Goal: Task Accomplishment & Management: Complete application form

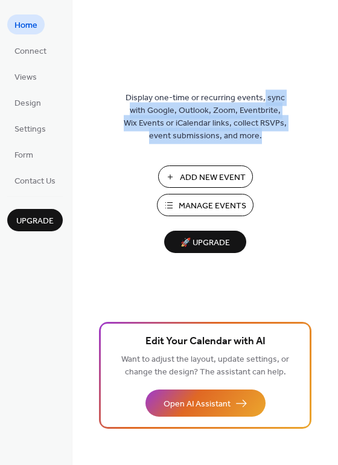
click at [334, 145] on div "Display one-time or recurring events, sync with Google, Outlook, Zoom, Eventbri…" at bounding box center [206, 252] width 266 height 426
click at [195, 206] on span "Manage Events" at bounding box center [213, 206] width 68 height 13
click at [198, 210] on span "Manage Events" at bounding box center [213, 206] width 68 height 13
click at [216, 212] on span "Manage Events" at bounding box center [213, 206] width 68 height 13
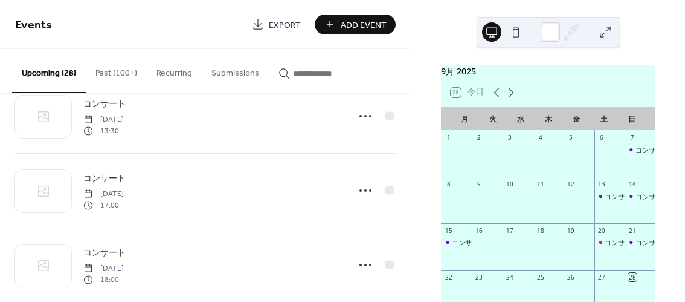
scroll to position [1826, 0]
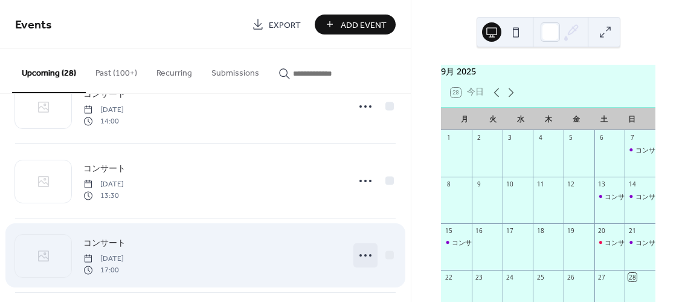
click at [360, 247] on icon at bounding box center [365, 254] width 19 height 19
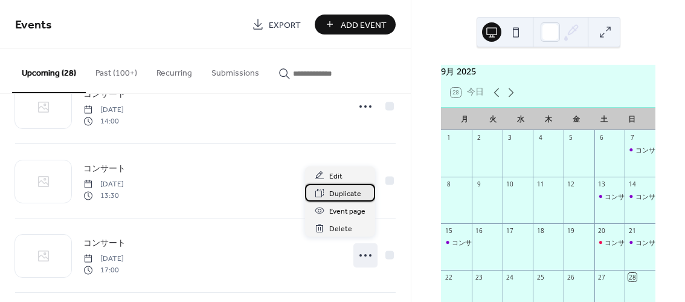
click at [346, 193] on span "Duplicate" at bounding box center [345, 193] width 32 height 13
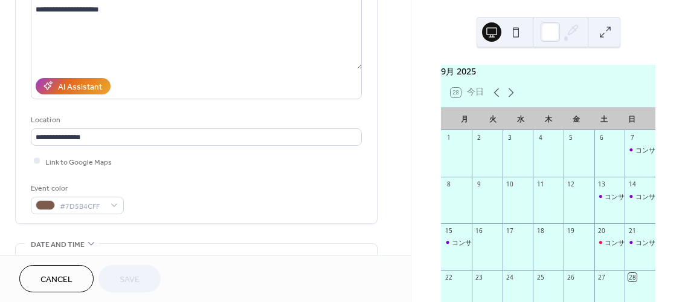
scroll to position [204, 0]
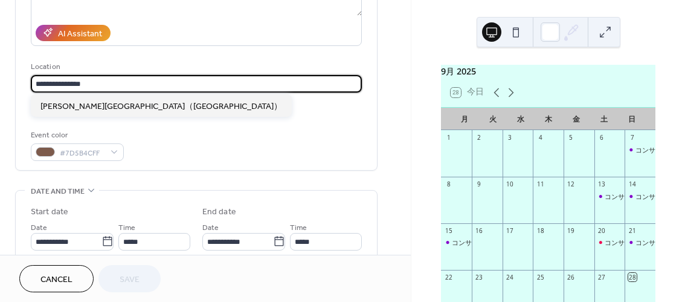
drag, startPoint x: 81, startPoint y: 84, endPoint x: -36, endPoint y: 99, distance: 117.6
click at [0, 99] on html "**********" at bounding box center [342, 151] width 685 height 302
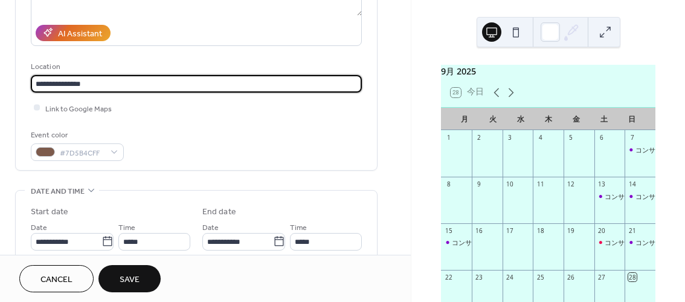
click at [132, 85] on input "**********" at bounding box center [197, 84] width 332 height 18
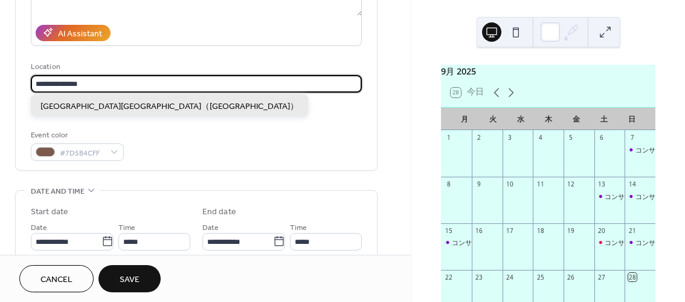
type input "**********"
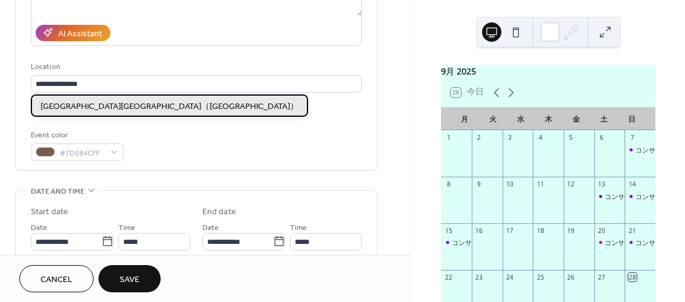
click at [124, 98] on div "山梨市花かげホール（山梨県）" at bounding box center [169, 105] width 277 height 22
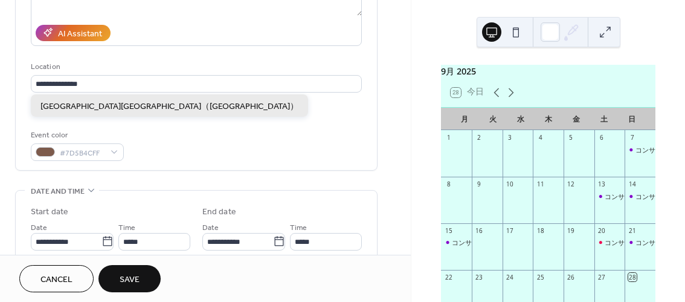
scroll to position [0, 0]
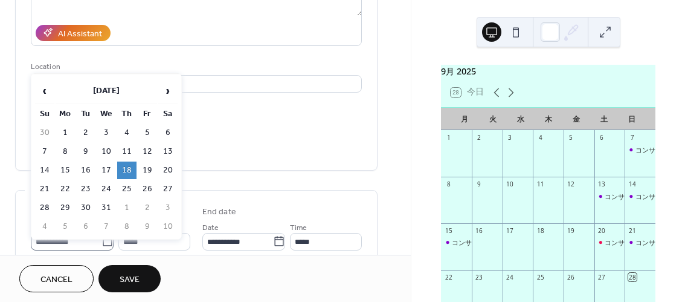
click at [106, 242] on icon at bounding box center [108, 241] width 12 height 12
click at [102, 242] on input "**********" at bounding box center [66, 242] width 71 height 18
click at [169, 95] on span "›" at bounding box center [168, 91] width 18 height 24
click at [64, 206] on td "26" at bounding box center [65, 208] width 19 height 18
type input "**********"
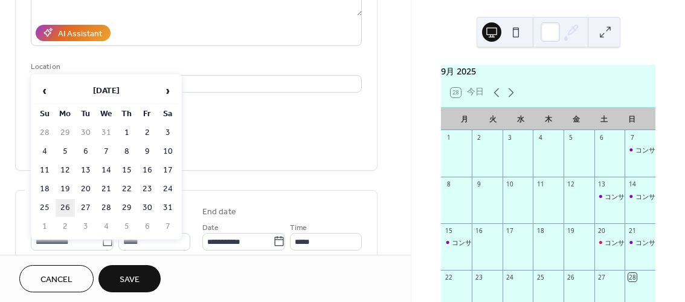
type input "**********"
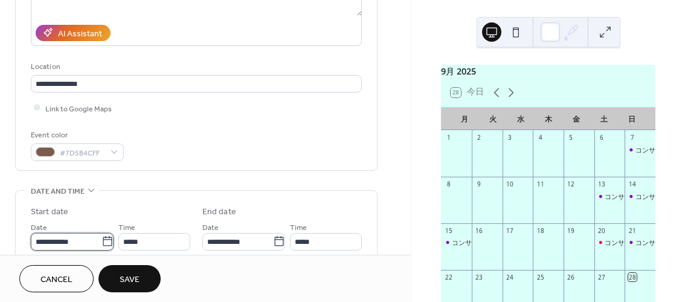
click at [85, 242] on input "**********" at bounding box center [66, 242] width 71 height 18
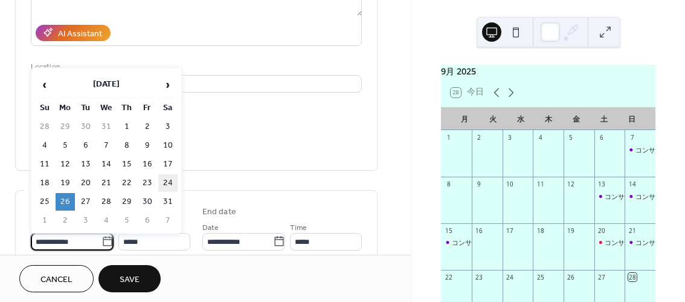
click at [170, 178] on td "24" at bounding box center [167, 183] width 19 height 18
type input "**********"
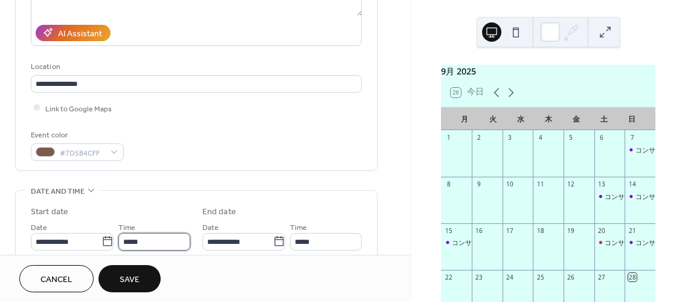
click at [147, 243] on input "*****" at bounding box center [154, 242] width 72 height 18
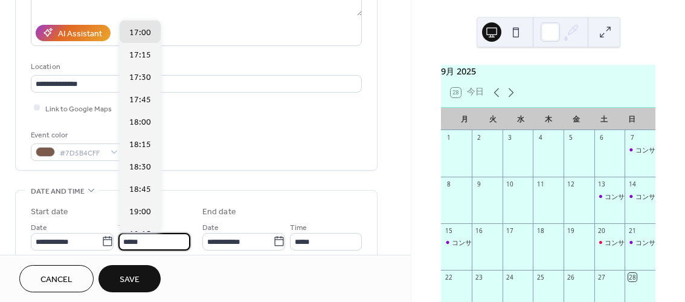
scroll to position [1335, 0]
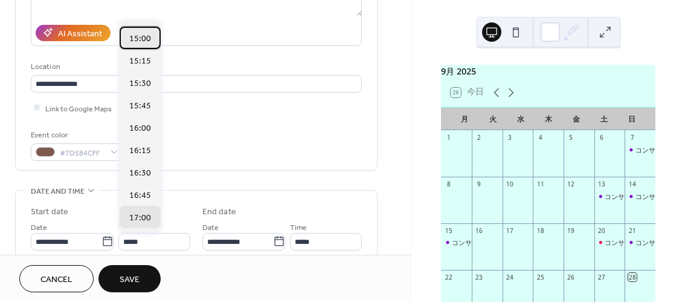
click at [140, 37] on span "15:00" at bounding box center [140, 39] width 22 height 13
type input "*****"
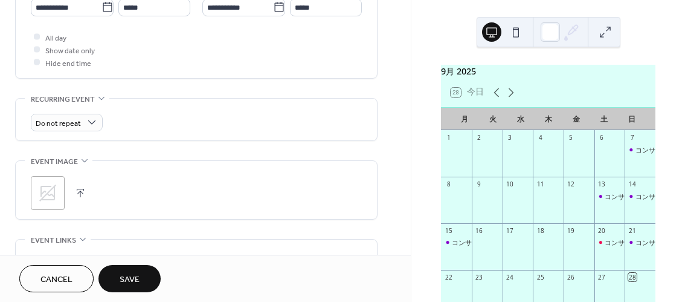
scroll to position [434, 0]
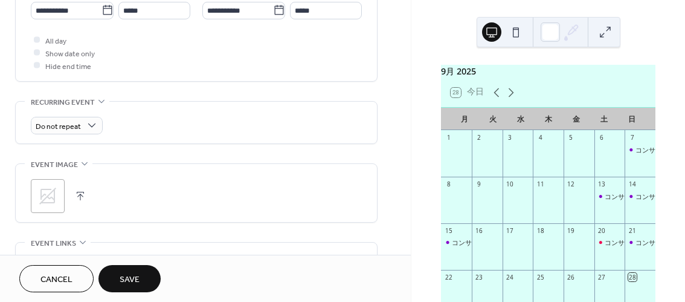
click at [112, 280] on button "Save" at bounding box center [129, 278] width 62 height 27
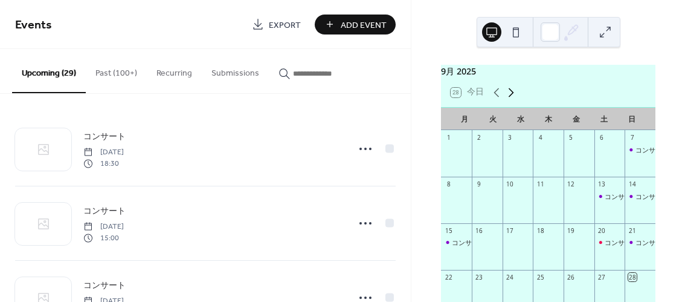
click at [515, 100] on icon at bounding box center [511, 92] width 15 height 15
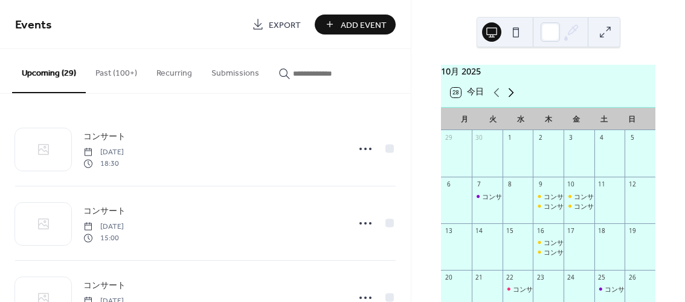
click at [515, 100] on icon at bounding box center [511, 92] width 15 height 15
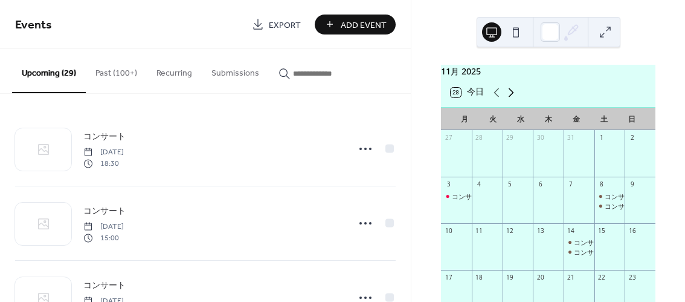
click at [515, 100] on icon at bounding box center [511, 92] width 15 height 15
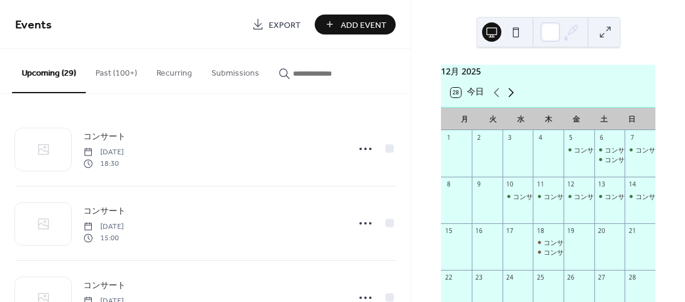
click at [515, 100] on icon at bounding box center [511, 92] width 15 height 15
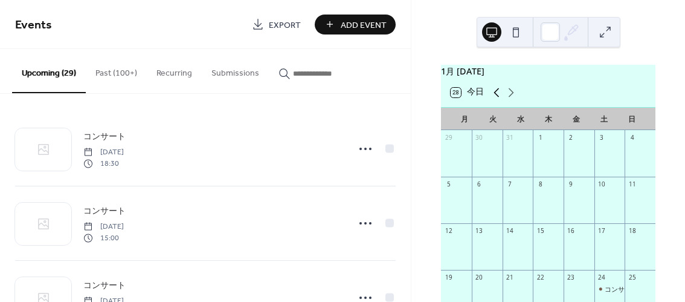
click at [500, 98] on icon at bounding box center [496, 92] width 15 height 15
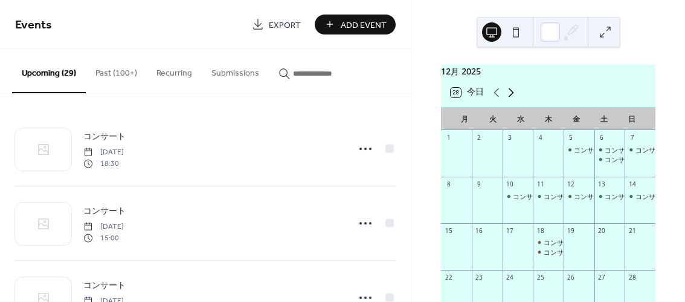
click at [514, 99] on icon at bounding box center [511, 92] width 15 height 15
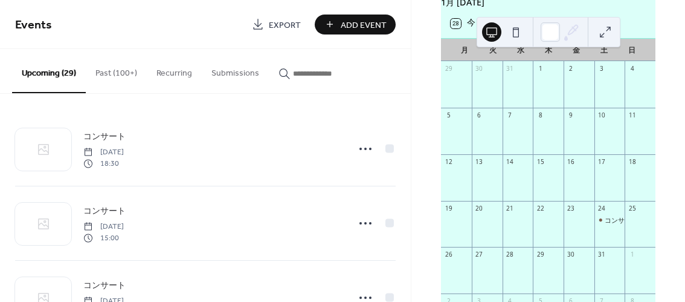
scroll to position [108, 0]
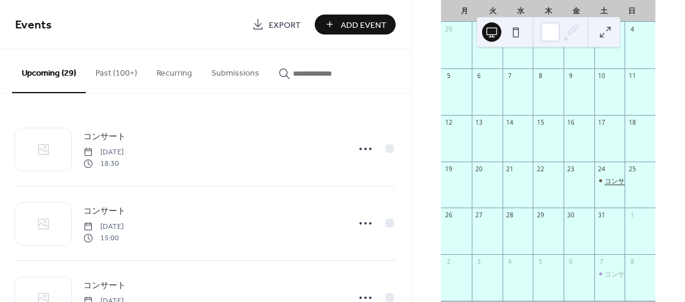
click at [609, 185] on div "コンサート" at bounding box center [621, 180] width 33 height 9
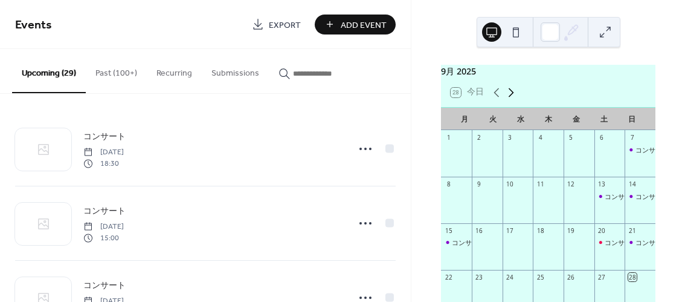
click at [510, 100] on icon at bounding box center [511, 92] width 15 height 15
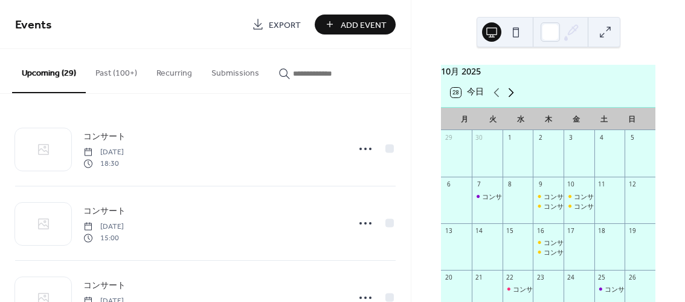
click at [510, 100] on icon at bounding box center [511, 92] width 15 height 15
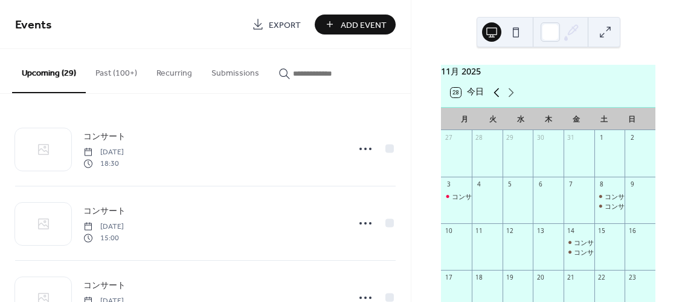
click at [495, 98] on icon at bounding box center [496, 92] width 15 height 15
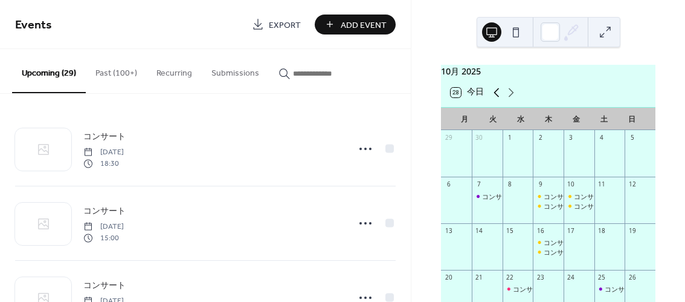
click at [495, 98] on icon at bounding box center [496, 92] width 15 height 15
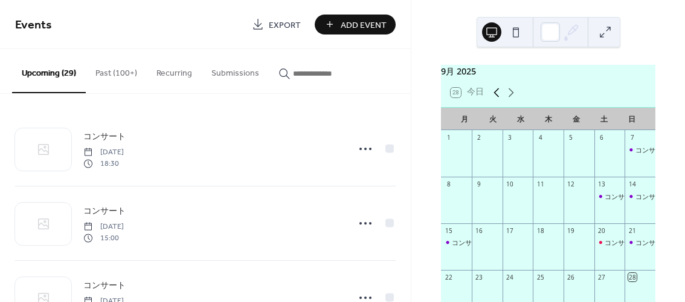
click at [495, 98] on icon at bounding box center [496, 92] width 15 height 15
click at [492, 201] on div "コンサート" at bounding box center [498, 196] width 33 height 9
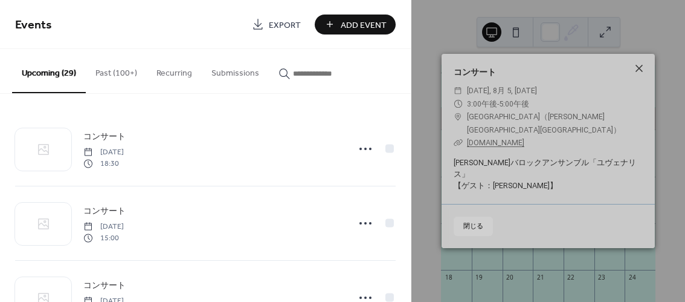
click at [637, 76] on icon at bounding box center [639, 68] width 15 height 15
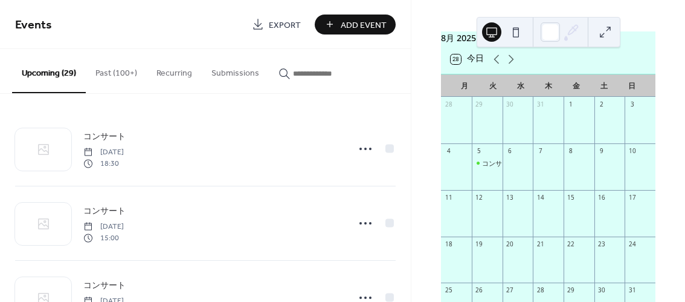
scroll to position [31, 0]
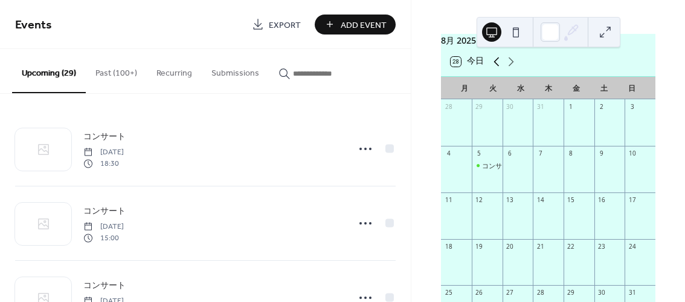
click at [497, 69] on icon at bounding box center [496, 61] width 15 height 15
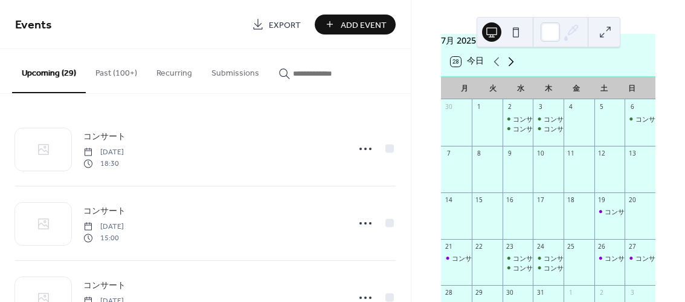
click at [511, 69] on icon at bounding box center [511, 61] width 15 height 15
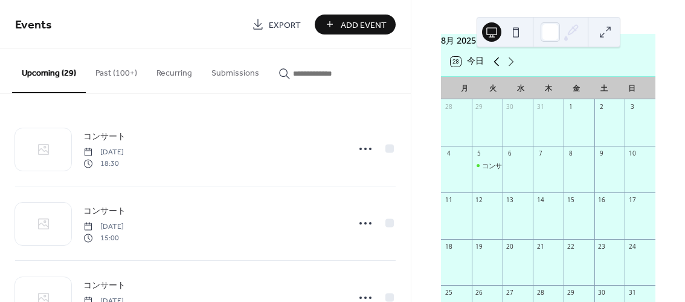
click at [494, 66] on icon at bounding box center [496, 61] width 15 height 15
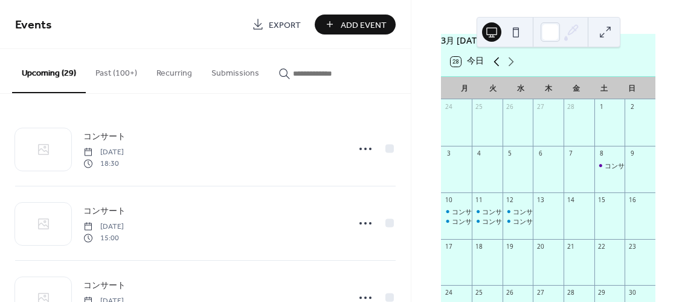
click at [494, 66] on icon at bounding box center [496, 61] width 15 height 15
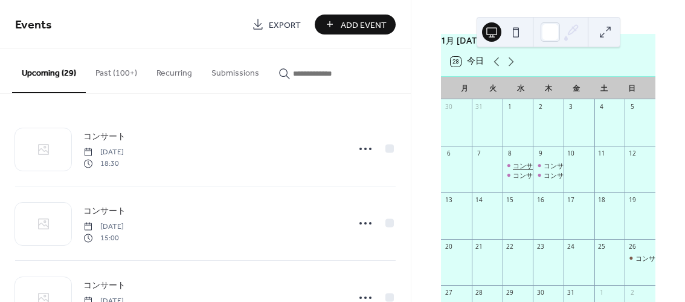
click at [526, 169] on div "コンサート" at bounding box center [529, 165] width 33 height 9
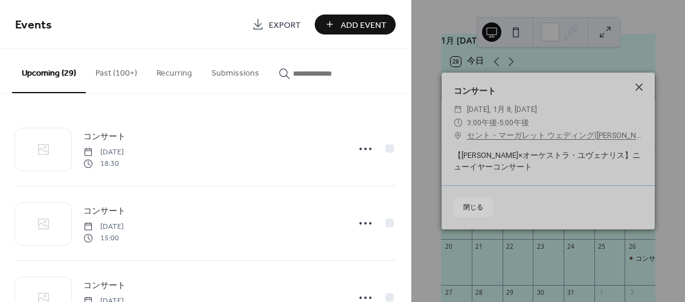
click at [636, 89] on icon at bounding box center [639, 87] width 15 height 15
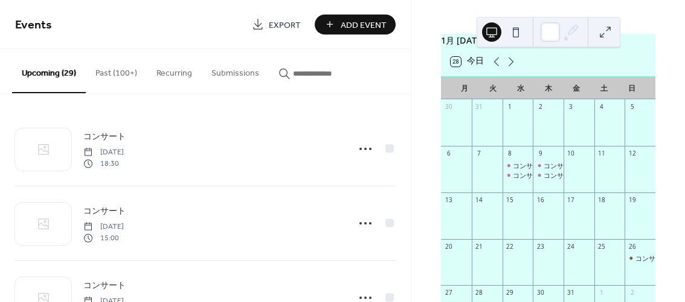
click at [112, 79] on button "Past (100+)" at bounding box center [116, 70] width 61 height 43
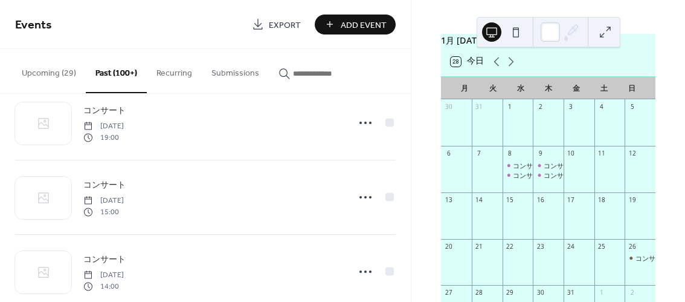
scroll to position [3874, 0]
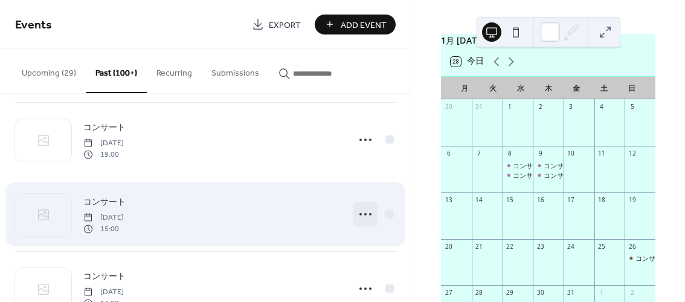
click at [360, 204] on icon at bounding box center [365, 213] width 19 height 19
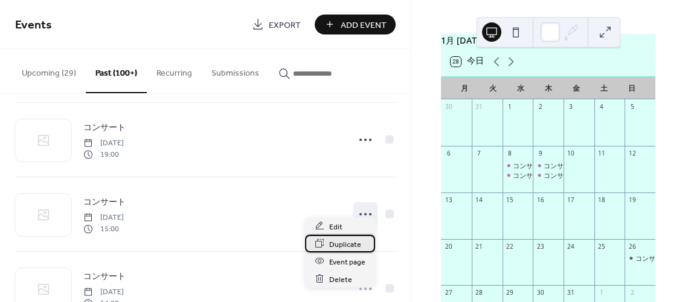
click at [349, 240] on span "Duplicate" at bounding box center [345, 243] width 32 height 13
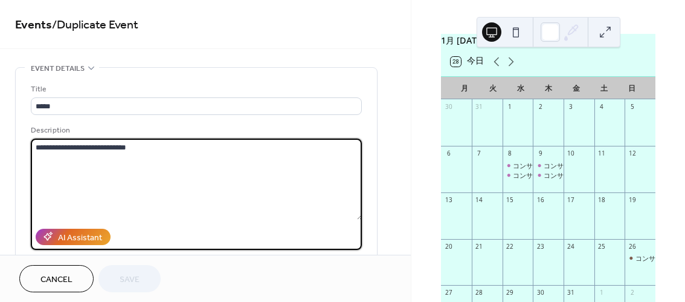
drag, startPoint x: 171, startPoint y: 145, endPoint x: 267, endPoint y: 147, distance: 96.1
click at [267, 147] on textarea "**********" at bounding box center [197, 178] width 332 height 81
paste textarea "**********"
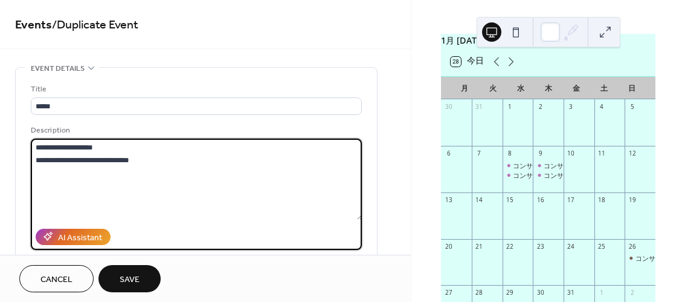
drag, startPoint x: 120, startPoint y: 144, endPoint x: 66, endPoint y: 142, distance: 53.8
click at [66, 142] on textarea "**********" at bounding box center [197, 178] width 332 height 81
type textarea "**********"
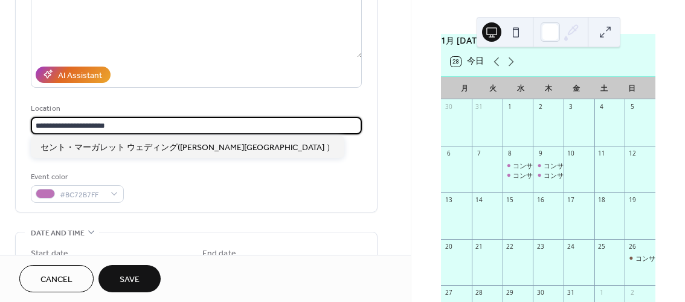
scroll to position [1, 0]
drag, startPoint x: 152, startPoint y: 121, endPoint x: -1, endPoint y: 138, distance: 154.4
click at [0, 138] on html "**********" at bounding box center [342, 151] width 685 height 302
paste input "text"
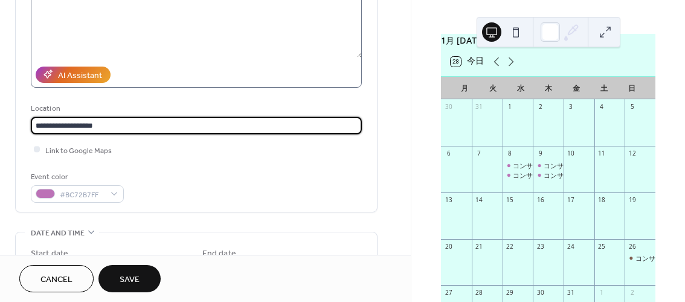
scroll to position [0, 0]
click at [153, 122] on input "**********" at bounding box center [197, 126] width 332 height 18
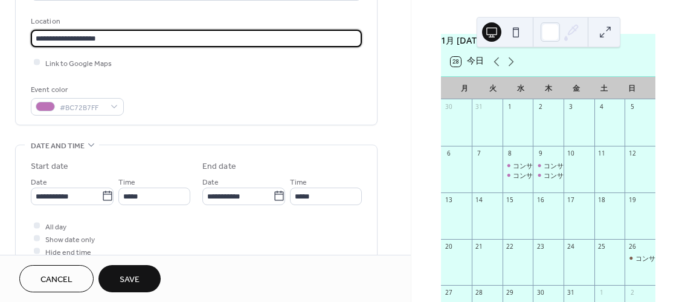
scroll to position [248, 0]
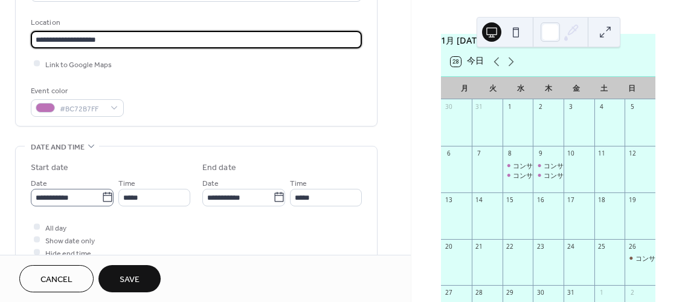
type input "**********"
click at [103, 195] on icon at bounding box center [108, 197] width 12 height 12
click at [102, 195] on input "**********" at bounding box center [66, 198] width 71 height 18
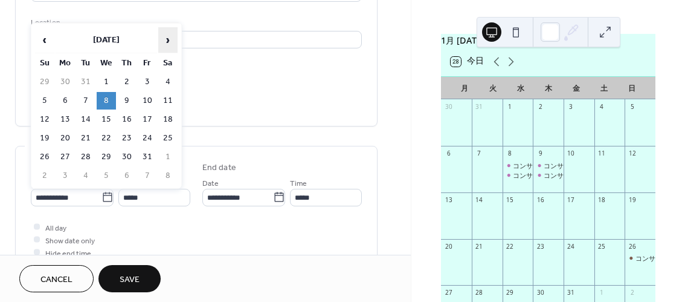
click at [169, 39] on span "›" at bounding box center [168, 40] width 18 height 24
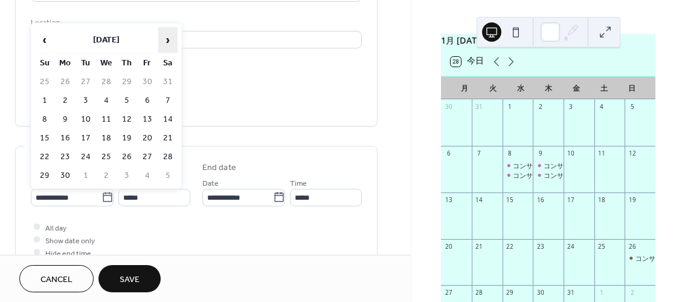
click at [169, 39] on span "›" at bounding box center [168, 40] width 18 height 24
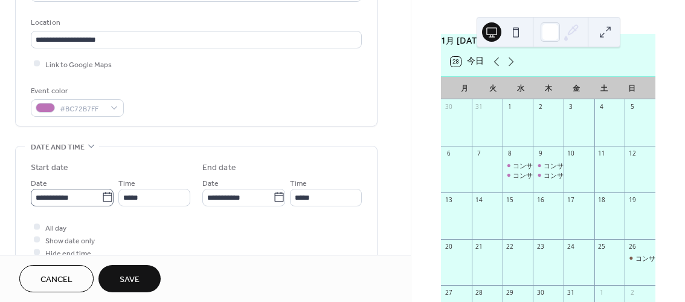
click at [102, 199] on icon at bounding box center [108, 197] width 12 height 12
click at [100, 199] on input "**********" at bounding box center [66, 198] width 71 height 18
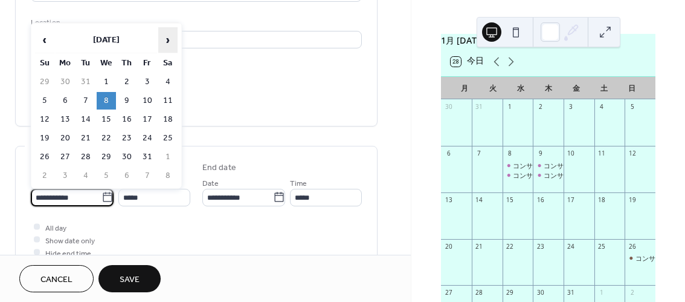
click at [165, 39] on span "›" at bounding box center [168, 40] width 18 height 24
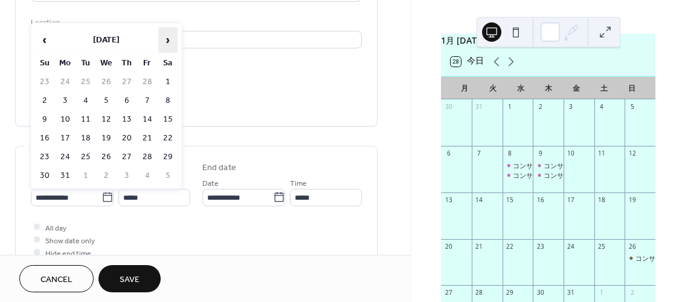
click at [165, 39] on span "›" at bounding box center [168, 40] width 18 height 24
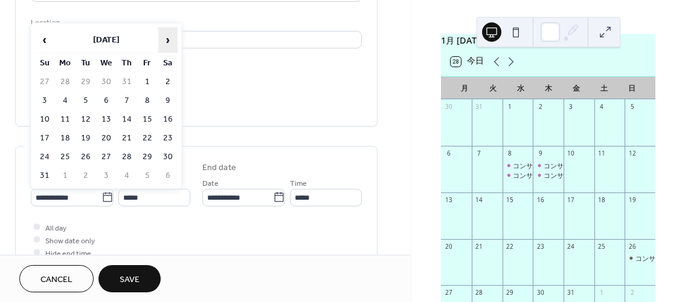
click at [165, 39] on span "›" at bounding box center [168, 40] width 18 height 24
click at [110, 123] on td "12" at bounding box center [106, 120] width 19 height 18
type input "**********"
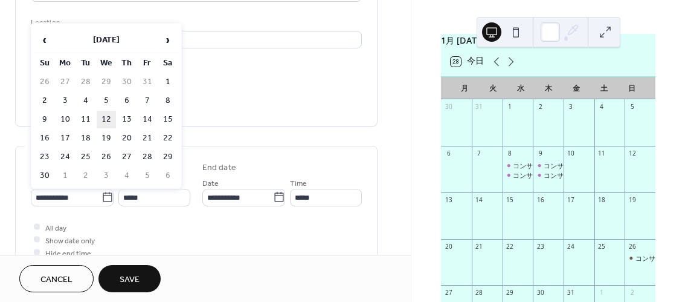
type input "**********"
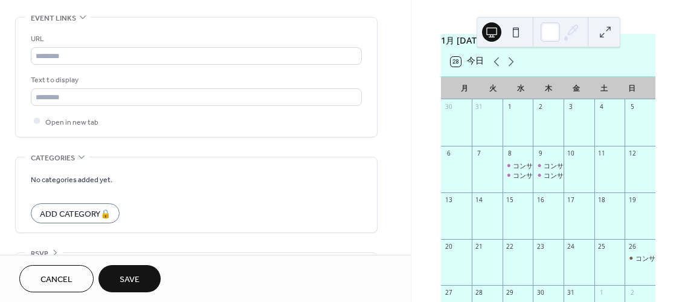
scroll to position [692, 0]
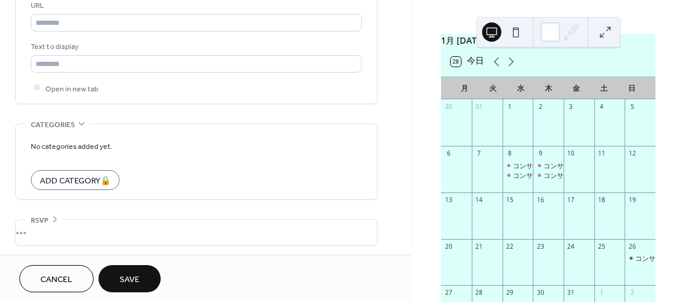
click at [124, 273] on span "Save" at bounding box center [130, 279] width 20 height 13
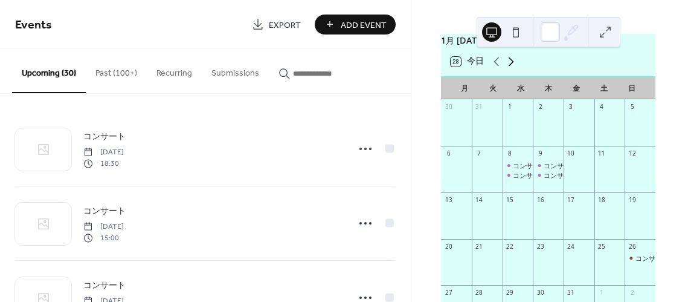
click at [509, 69] on icon at bounding box center [511, 61] width 15 height 15
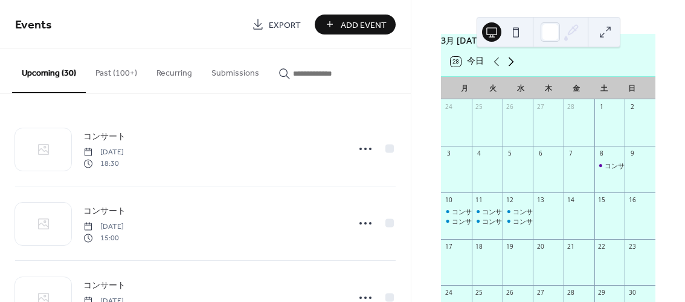
click at [509, 69] on icon at bounding box center [511, 61] width 15 height 15
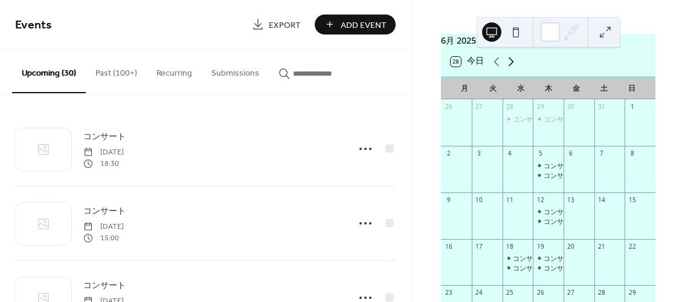
click at [509, 69] on icon at bounding box center [511, 61] width 15 height 15
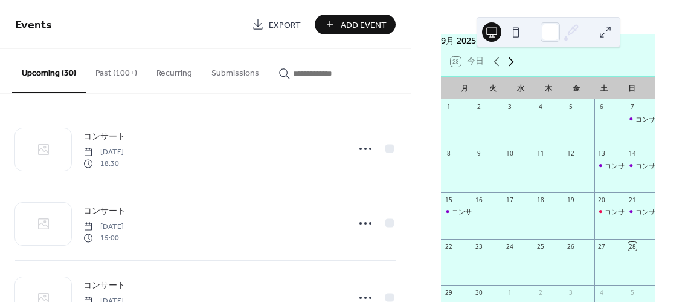
click at [509, 69] on icon at bounding box center [511, 61] width 15 height 15
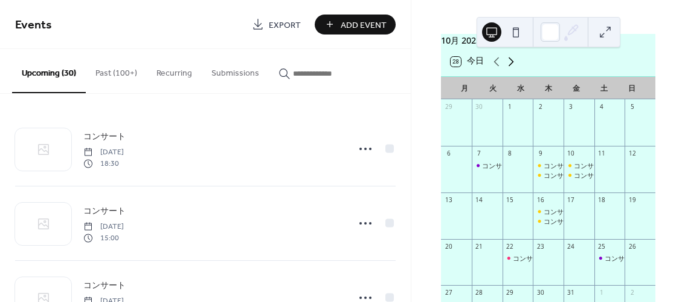
click at [509, 69] on icon at bounding box center [511, 61] width 15 height 15
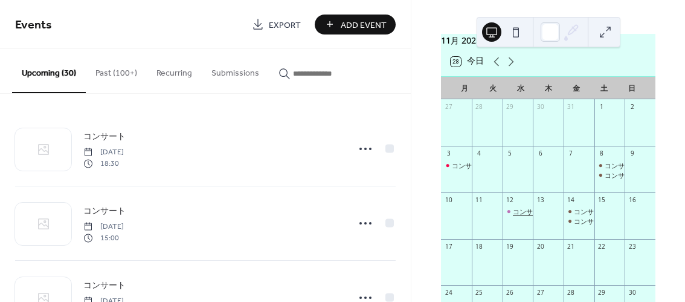
click at [518, 216] on div "コンサート" at bounding box center [529, 211] width 33 height 9
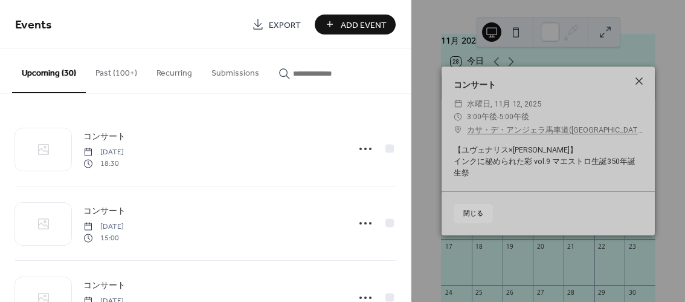
click at [639, 83] on icon at bounding box center [639, 81] width 15 height 15
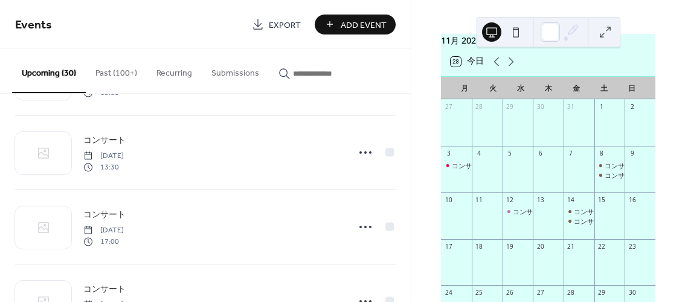
scroll to position [967, 0]
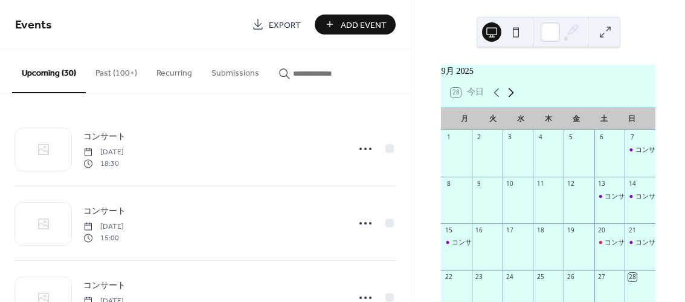
click at [508, 97] on icon at bounding box center [511, 92] width 15 height 15
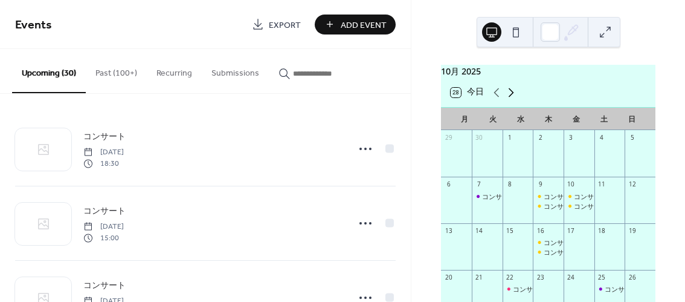
click at [508, 97] on icon at bounding box center [511, 92] width 15 height 15
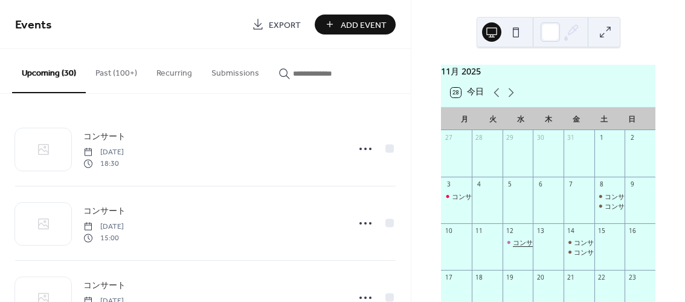
click at [516, 247] on div "コンサート" at bounding box center [529, 241] width 33 height 9
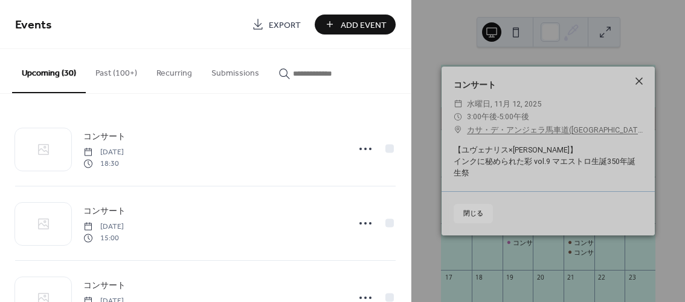
click at [639, 80] on icon at bounding box center [639, 80] width 7 height 7
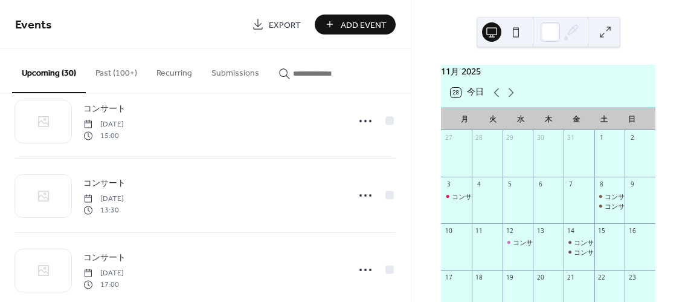
scroll to position [868, 0]
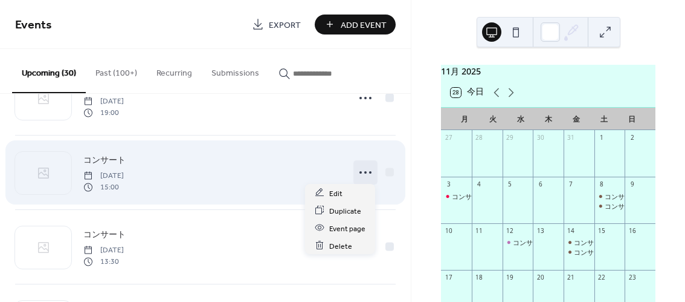
click at [356, 163] on icon at bounding box center [365, 172] width 19 height 19
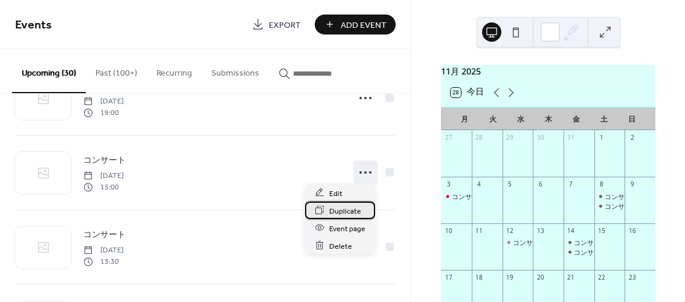
click at [342, 208] on span "Duplicate" at bounding box center [345, 210] width 32 height 13
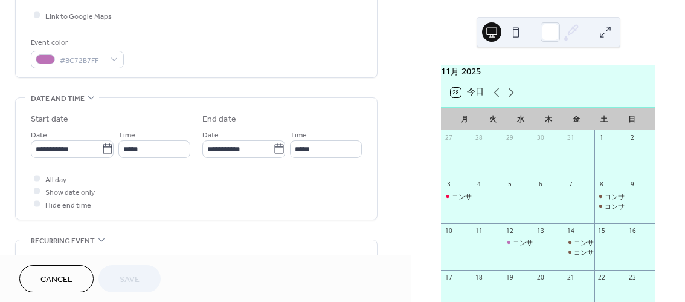
scroll to position [327, 0]
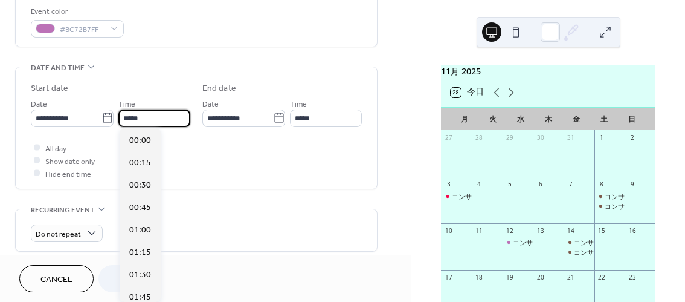
click at [163, 121] on input "*****" at bounding box center [154, 118] width 72 height 18
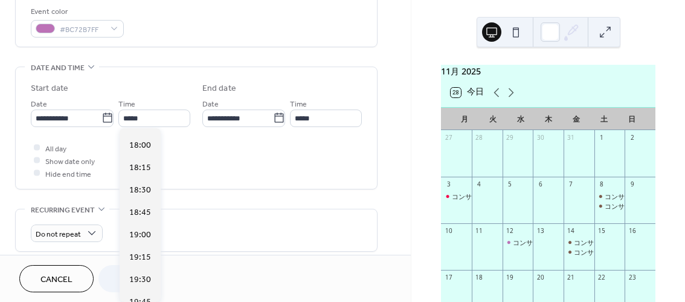
scroll to position [1615, 0]
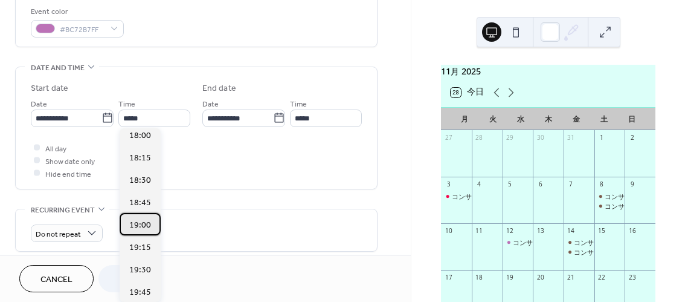
click at [143, 221] on span "19:00" at bounding box center [140, 224] width 22 height 13
type input "*****"
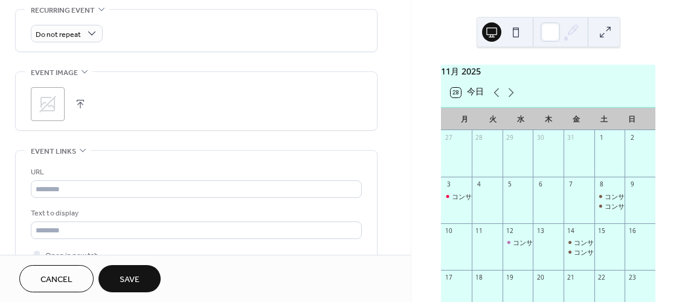
scroll to position [654, 0]
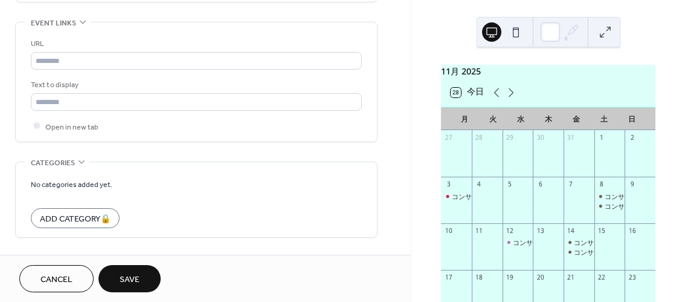
click at [141, 273] on button "Save" at bounding box center [129, 278] width 62 height 27
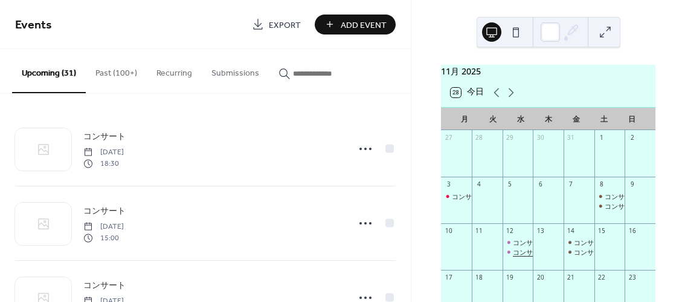
click at [523, 256] on div "コンサート" at bounding box center [529, 251] width 33 height 9
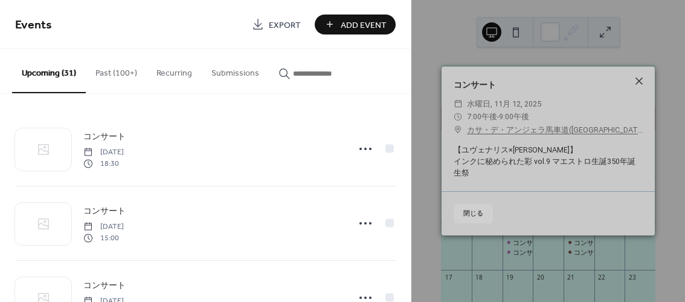
click at [644, 80] on icon at bounding box center [639, 81] width 15 height 15
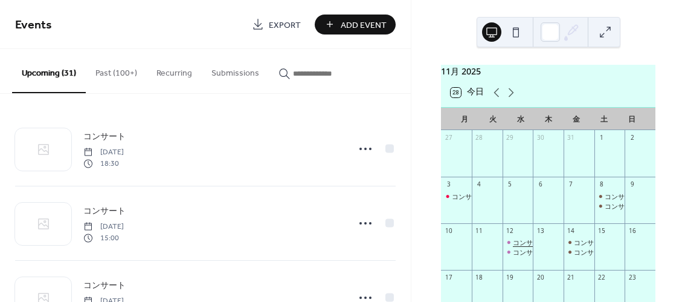
click at [528, 247] on div "コンサート" at bounding box center [529, 241] width 33 height 9
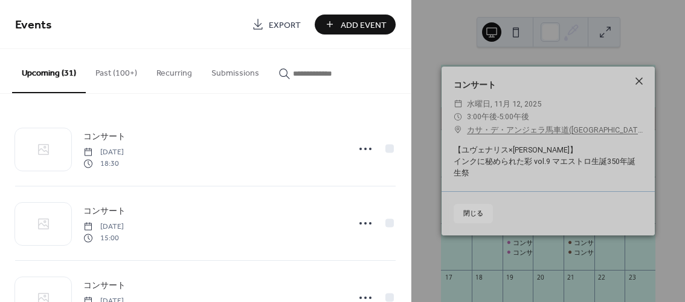
click at [637, 82] on icon at bounding box center [639, 81] width 15 height 15
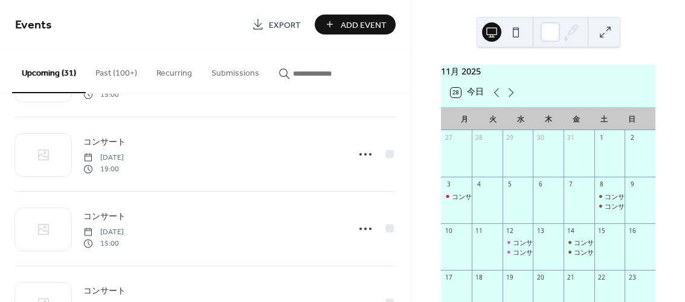
scroll to position [903, 0]
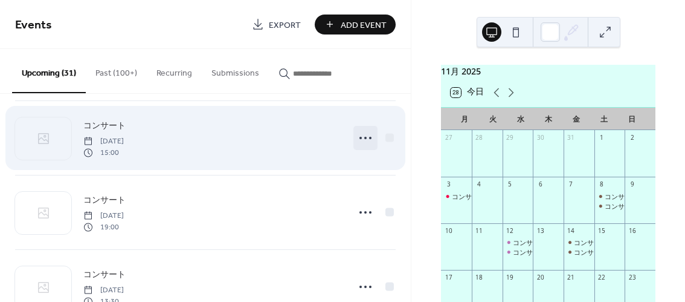
click at [359, 135] on icon at bounding box center [365, 137] width 19 height 19
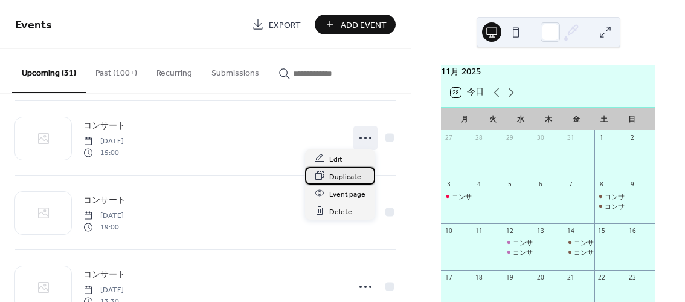
click at [340, 170] on span "Duplicate" at bounding box center [345, 176] width 32 height 13
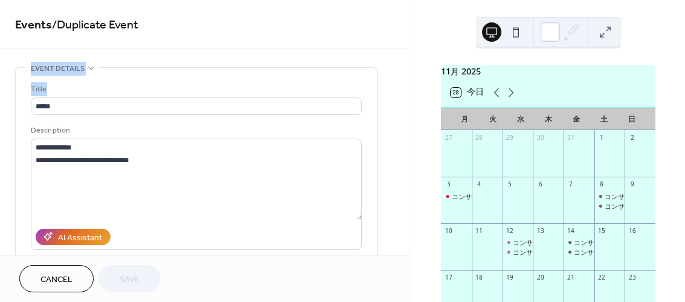
drag, startPoint x: 407, startPoint y: 56, endPoint x: 406, endPoint y: 80, distance: 24.2
click at [406, 80] on div "**********" at bounding box center [205, 127] width 411 height 254
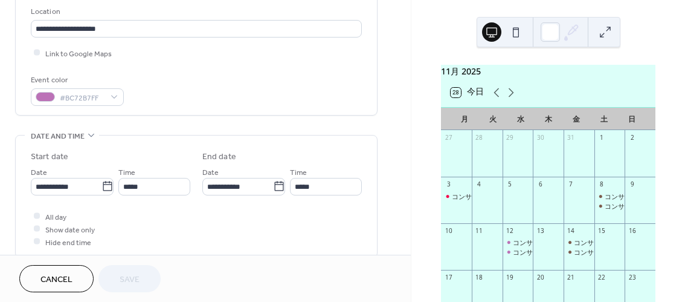
scroll to position [261, 0]
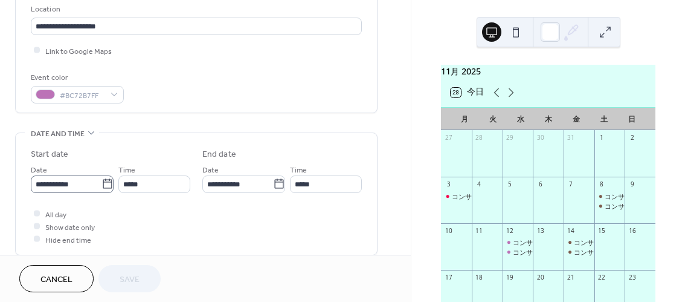
click at [102, 186] on icon at bounding box center [108, 184] width 12 height 12
click at [102, 186] on input "**********" at bounding box center [66, 184] width 71 height 18
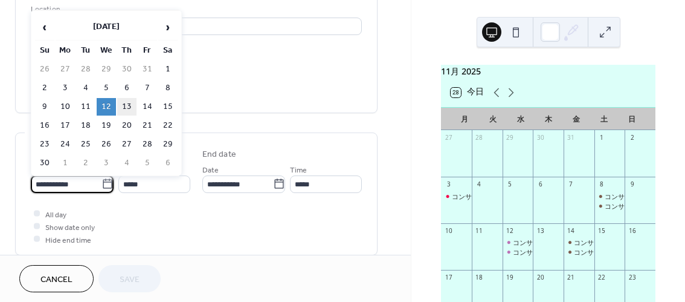
click at [124, 109] on td "13" at bounding box center [126, 107] width 19 height 18
type input "**********"
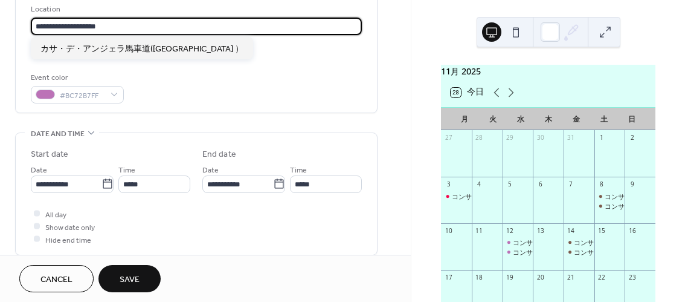
click at [127, 21] on input "**********" at bounding box center [196, 27] width 331 height 18
paste input "**********"
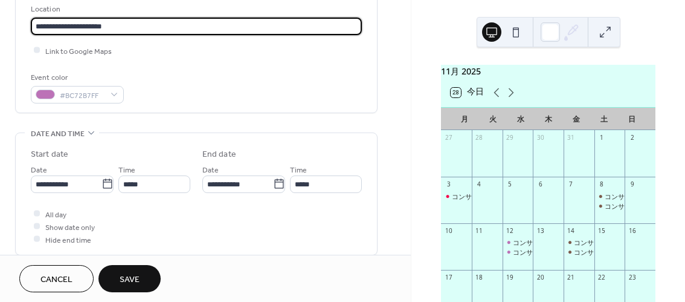
type input "**********"
click at [126, 280] on span "Save" at bounding box center [130, 279] width 20 height 13
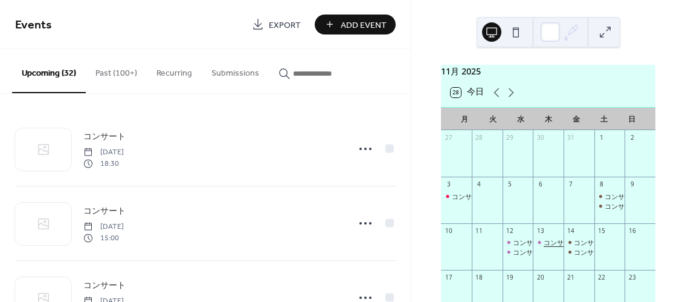
click at [553, 247] on div "コンサート" at bounding box center [560, 241] width 33 height 9
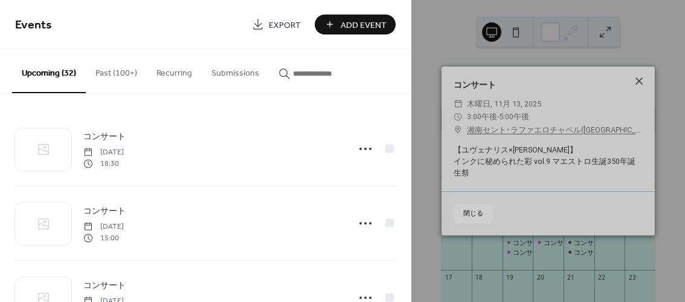
click at [636, 83] on icon at bounding box center [639, 81] width 15 height 15
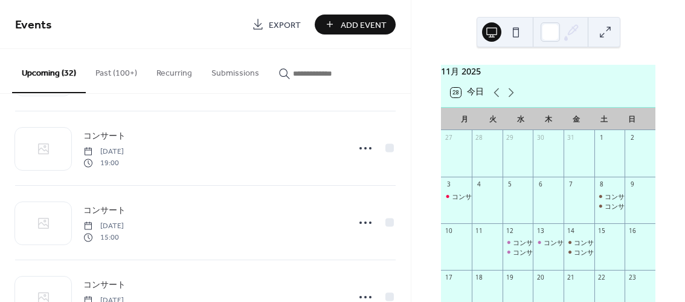
scroll to position [1049, 0]
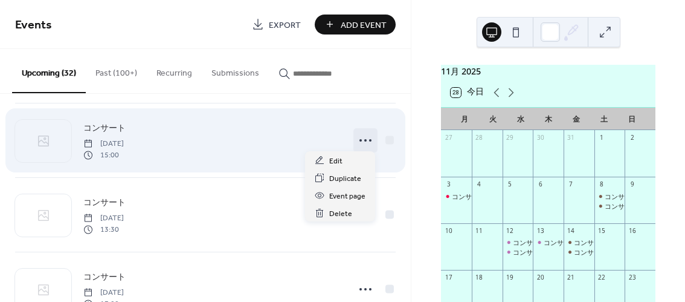
click at [364, 140] on icon at bounding box center [365, 140] width 19 height 19
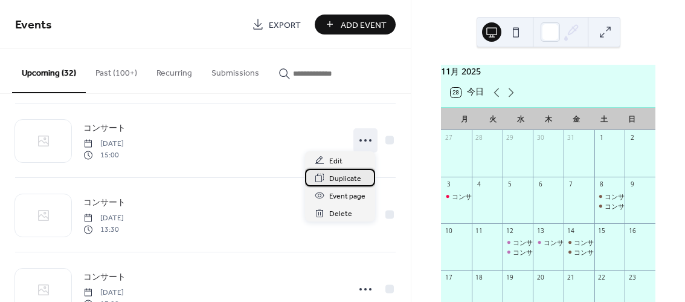
click at [346, 175] on span "Duplicate" at bounding box center [345, 178] width 32 height 13
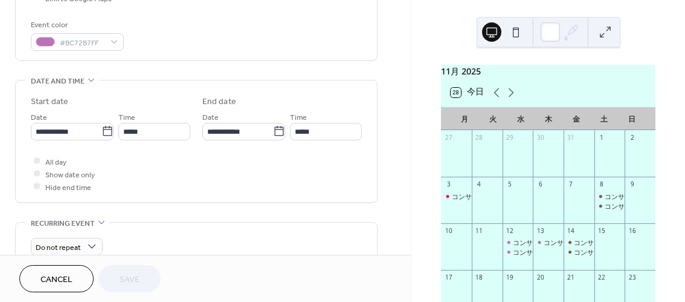
scroll to position [321, 0]
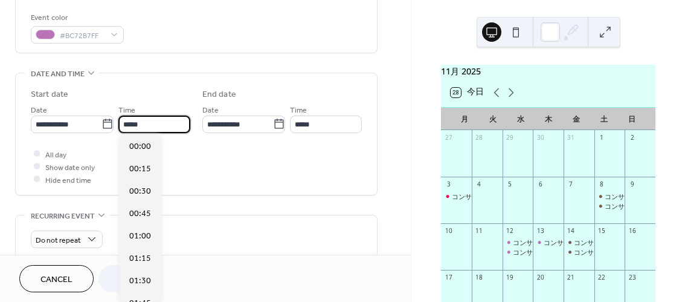
click at [144, 127] on input "*****" at bounding box center [154, 124] width 72 height 18
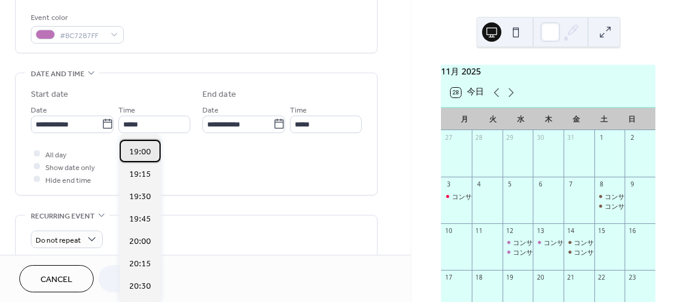
click at [137, 147] on span "19:00" at bounding box center [140, 151] width 22 height 13
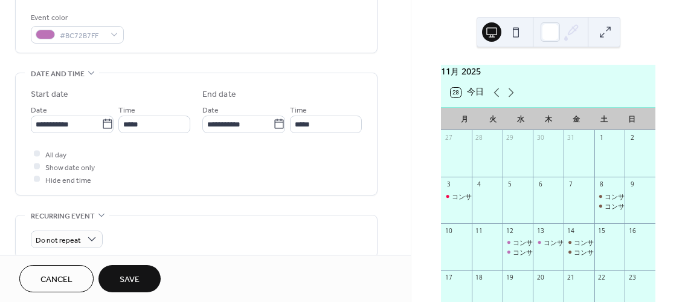
type input "*****"
click at [121, 281] on span "Save" at bounding box center [130, 279] width 20 height 13
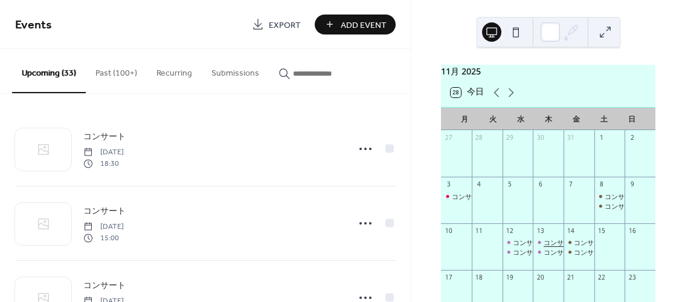
click at [547, 247] on div "コンサート" at bounding box center [560, 241] width 33 height 9
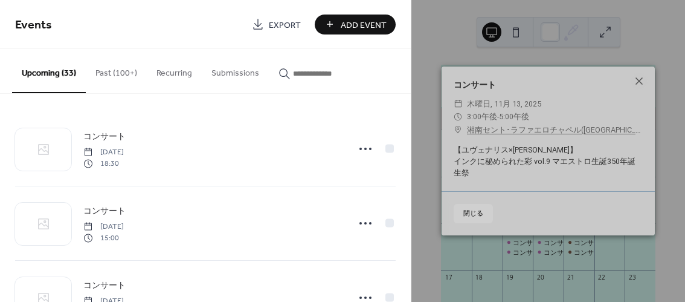
click at [548, 255] on div "コンサート ​ 木曜日, 11月 13, 2025 ​ 3:00午後 - 5:00午後 ​ 湘南セント･ラファエロチャペル(神奈川県 ） 【ユヴェナリス×古澤…" at bounding box center [548, 151] width 274 height 302
click at [547, 255] on div "コンサート ​ 木曜日, 11月 13, 2025 ​ 3:00午後 - 5:00午後 ​ 湘南セント･ラファエロチャペル(神奈川県 ） 【ユヴェナリス×古澤…" at bounding box center [548, 151] width 274 height 302
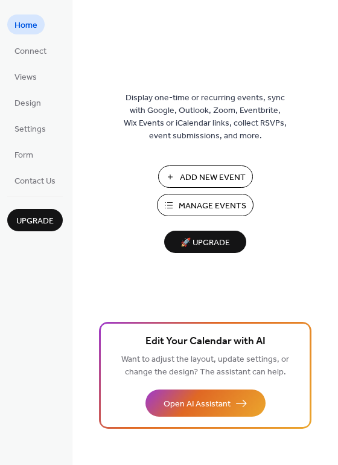
click at [186, 209] on span "Manage Events" at bounding box center [213, 206] width 68 height 13
click at [200, 207] on span "Manage Events" at bounding box center [213, 206] width 68 height 13
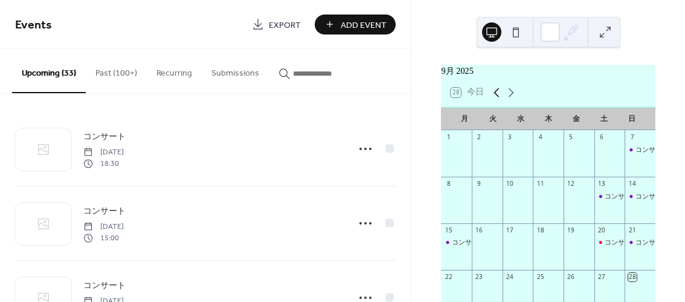
click at [498, 97] on icon at bounding box center [496, 92] width 15 height 15
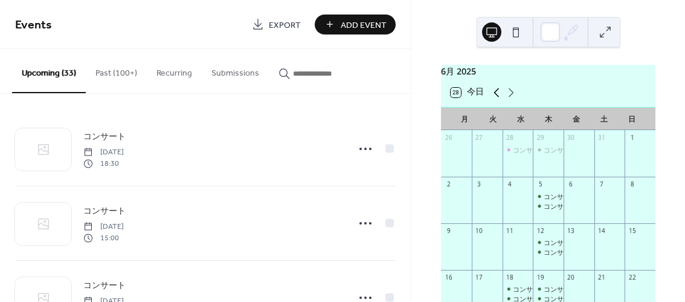
click at [498, 97] on icon at bounding box center [496, 92] width 15 height 15
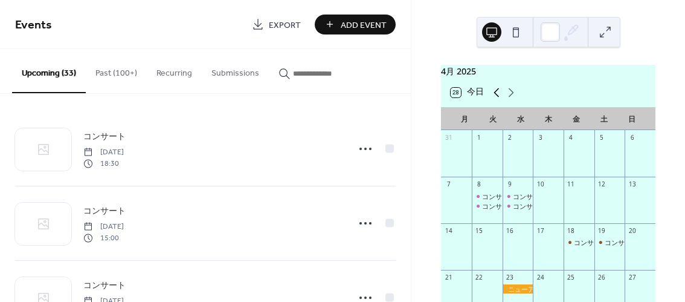
click at [498, 97] on icon at bounding box center [496, 92] width 15 height 15
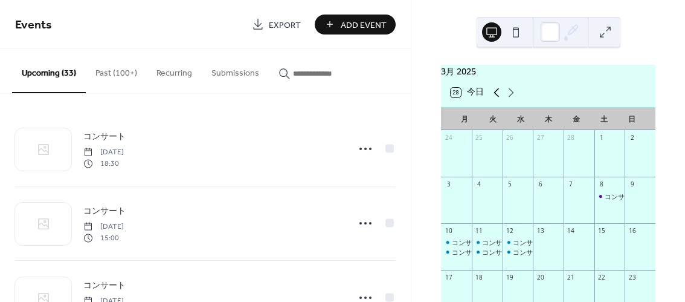
click at [498, 97] on icon at bounding box center [496, 92] width 15 height 15
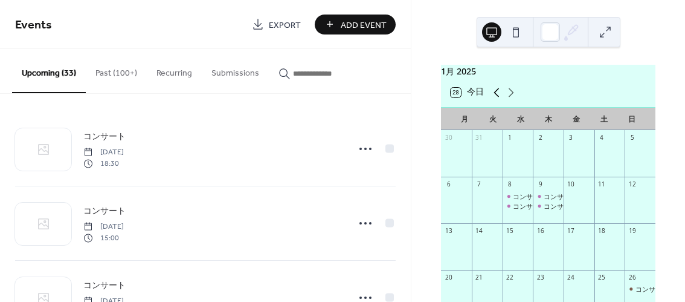
click at [498, 97] on icon at bounding box center [496, 92] width 15 height 15
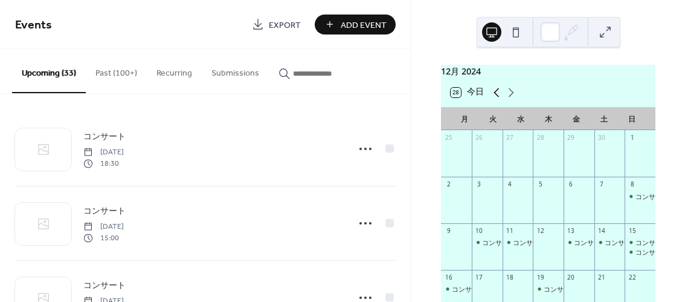
click at [498, 97] on icon at bounding box center [496, 92] width 15 height 15
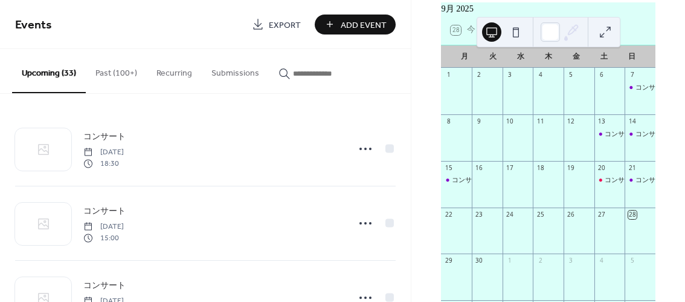
scroll to position [63, 0]
drag, startPoint x: 598, startPoint y: 22, endPoint x: 656, endPoint y: 40, distance: 61.4
click at [652, 23] on div "9月 [DATE] 28 [DATE] 月 火 [PERSON_NAME] 金 土 日 1 2 3 4 5 6 7 コンサート 8 9 10 11 12 13…" at bounding box center [548, 151] width 274 height 302
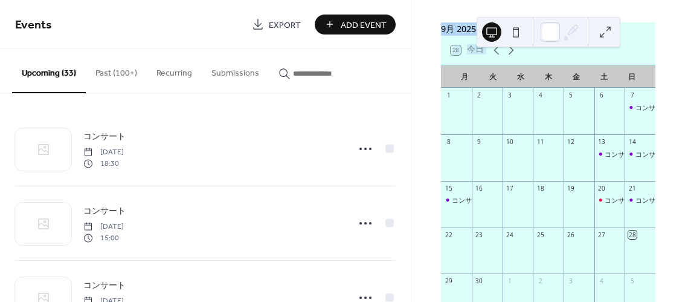
scroll to position [34, 0]
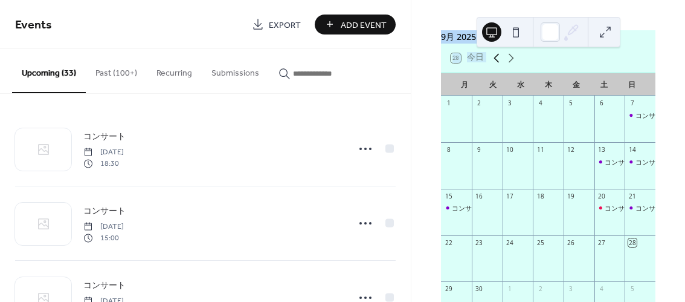
click at [495, 62] on icon at bounding box center [496, 58] width 15 height 15
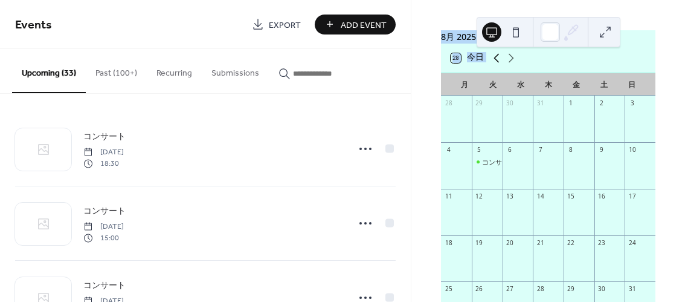
click at [495, 62] on icon at bounding box center [496, 58] width 15 height 15
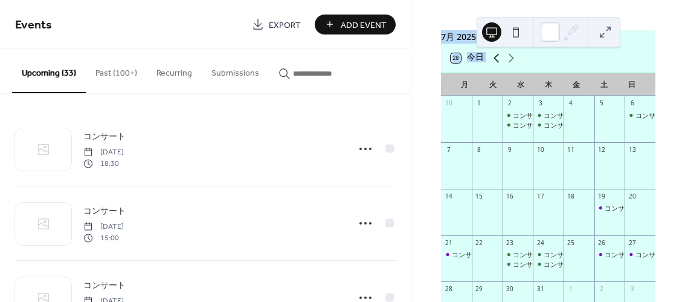
click at [495, 62] on icon at bounding box center [496, 58] width 15 height 15
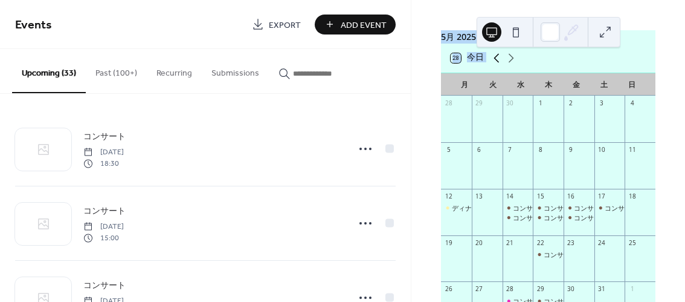
click at [495, 62] on icon at bounding box center [496, 58] width 15 height 15
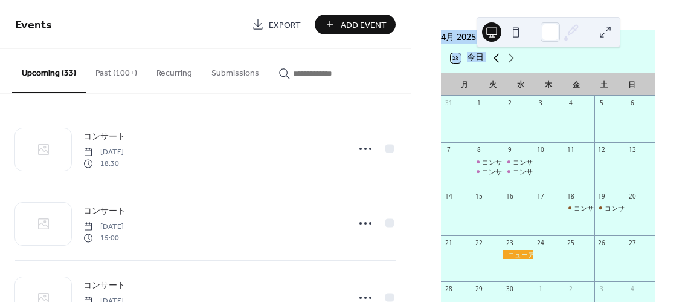
click at [495, 62] on icon at bounding box center [496, 58] width 15 height 15
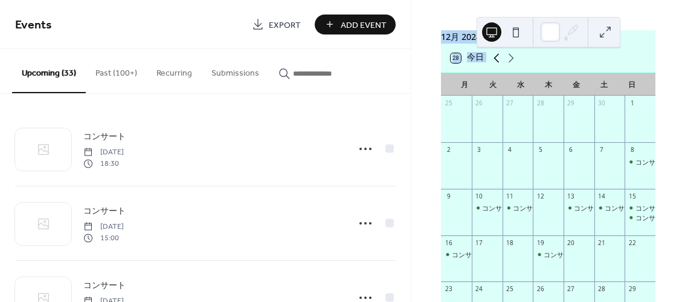
click at [495, 62] on icon at bounding box center [496, 58] width 15 height 15
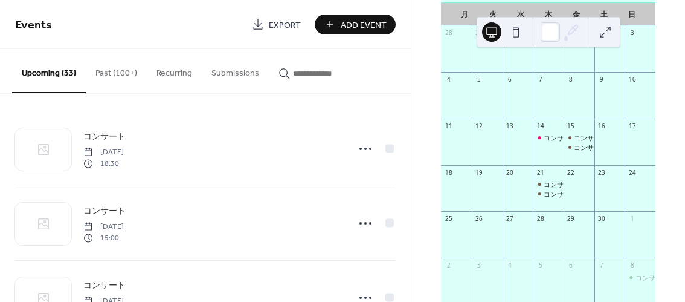
scroll to position [109, 0]
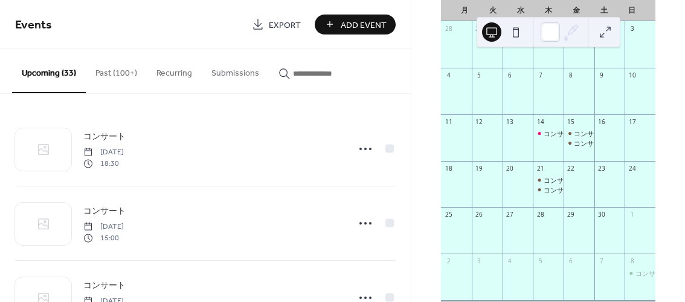
click at [574, 138] on div "コンサート" at bounding box center [590, 133] width 33 height 9
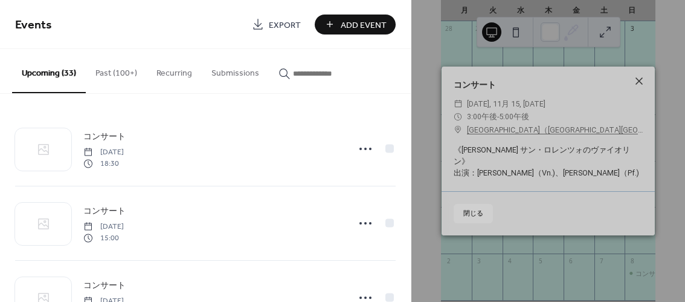
click at [640, 85] on icon at bounding box center [639, 80] width 7 height 7
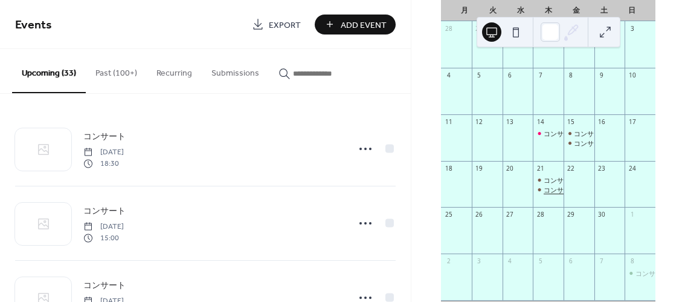
click at [552, 193] on div "コンサート" at bounding box center [560, 189] width 33 height 9
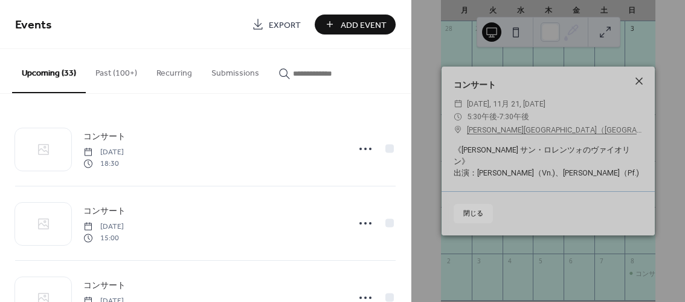
click at [644, 84] on icon at bounding box center [639, 81] width 15 height 15
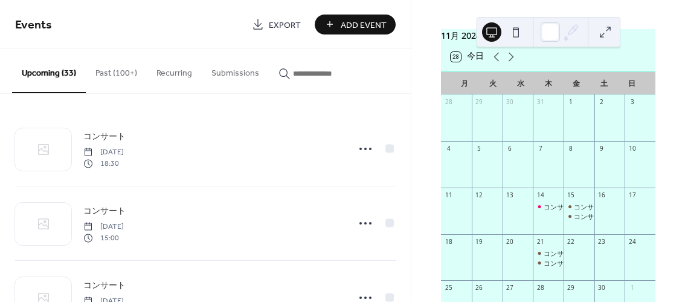
scroll to position [34, 0]
click at [498, 62] on icon at bounding box center [496, 58] width 15 height 15
click at [512, 259] on div "コンサート" at bounding box center [518, 254] width 31 height 9
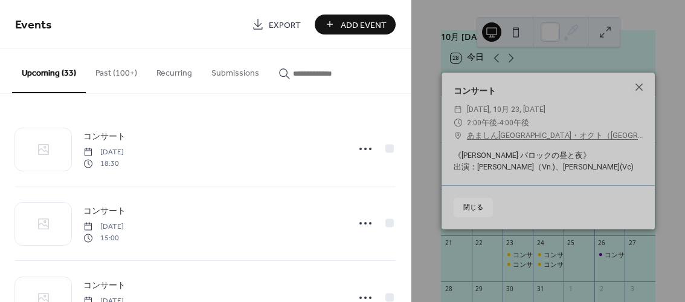
click at [554, 265] on div "コンサート ​ [DATE], 10月 23, [DATE] ​ 2:00午後 - 4:00午後 ​ あましん[GEOGRAPHIC_DATA]・オクト（[G…" at bounding box center [548, 151] width 274 height 302
click at [641, 83] on icon at bounding box center [639, 87] width 15 height 15
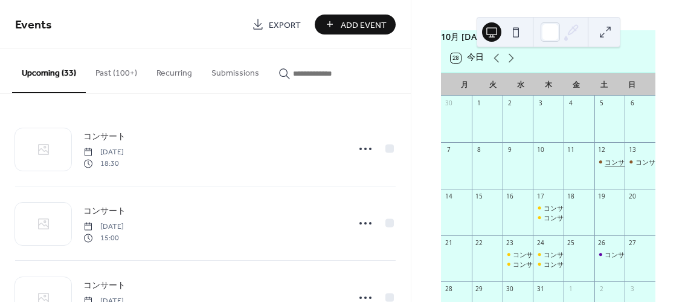
click at [605, 166] on div "コンサート" at bounding box center [621, 161] width 33 height 9
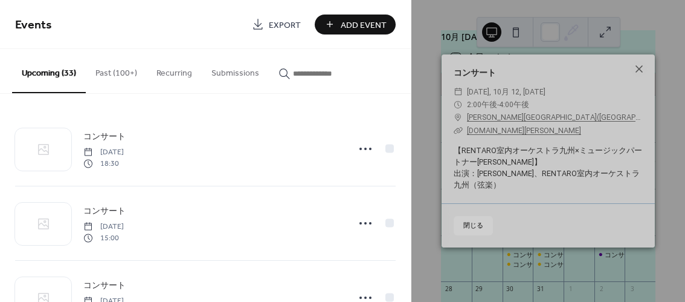
click at [124, 74] on button "Past (100+)" at bounding box center [116, 70] width 61 height 43
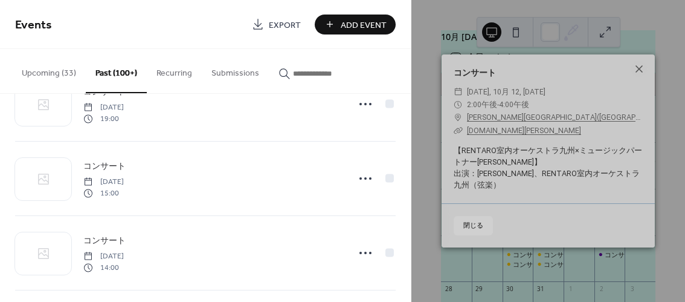
scroll to position [5619, 0]
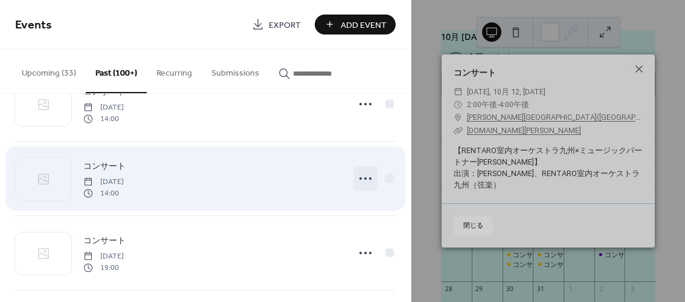
click at [360, 169] on icon at bounding box center [365, 178] width 19 height 19
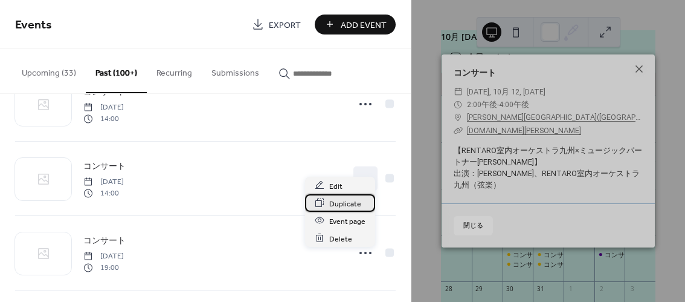
click at [346, 201] on span "Duplicate" at bounding box center [345, 203] width 32 height 13
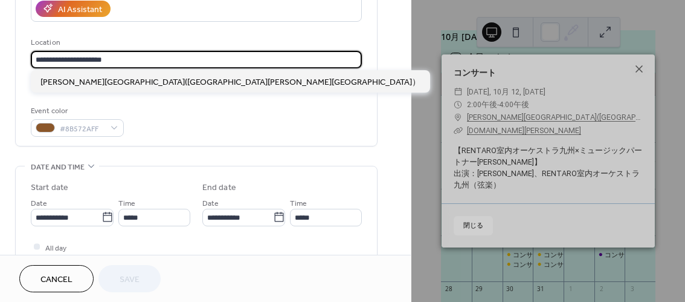
scroll to position [1, 0]
drag, startPoint x: 204, startPoint y: 57, endPoint x: -25, endPoint y: 62, distance: 229.1
click at [0, 62] on html "**********" at bounding box center [342, 151] width 685 height 302
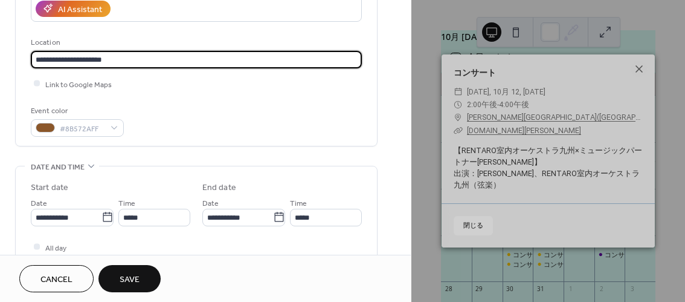
scroll to position [0, 0]
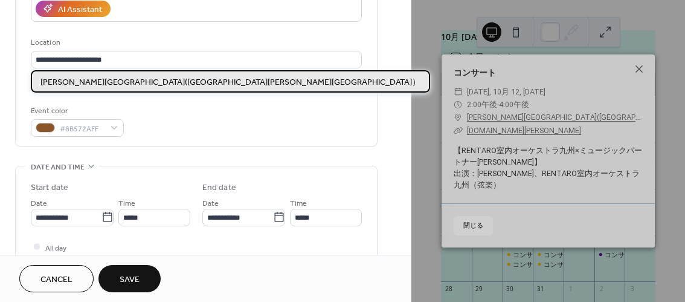
click at [203, 78] on span "[PERSON_NAME][GEOGRAPHIC_DATA]([GEOGRAPHIC_DATA][PERSON_NAME][GEOGRAPHIC_DATA]）" at bounding box center [230, 82] width 380 height 13
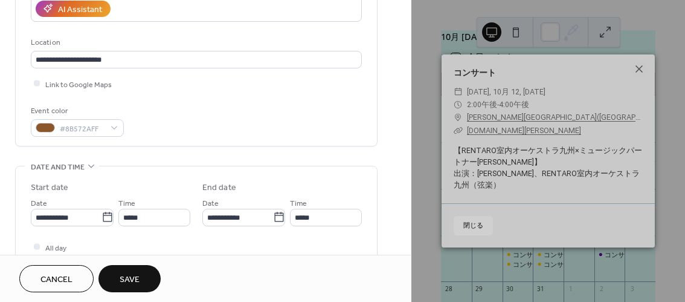
click at [328, 41] on div "Location" at bounding box center [195, 42] width 329 height 13
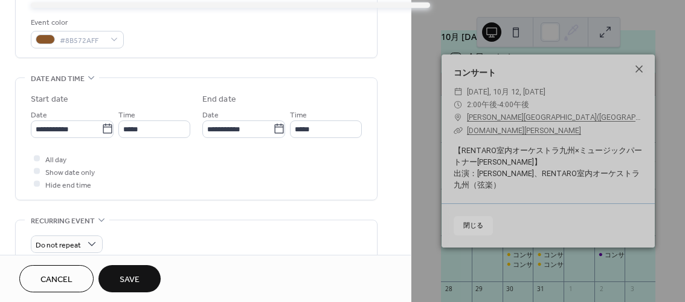
scroll to position [324, 0]
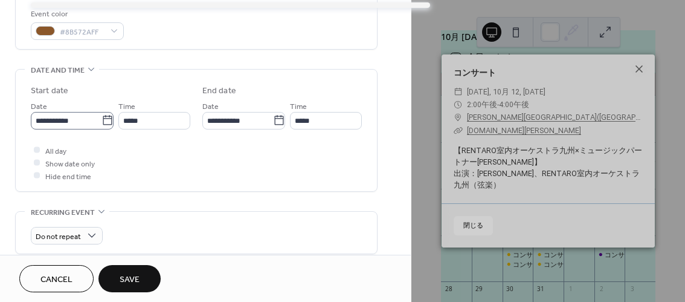
click at [103, 123] on icon at bounding box center [108, 120] width 12 height 12
click at [102, 123] on input "**********" at bounding box center [66, 121] width 71 height 18
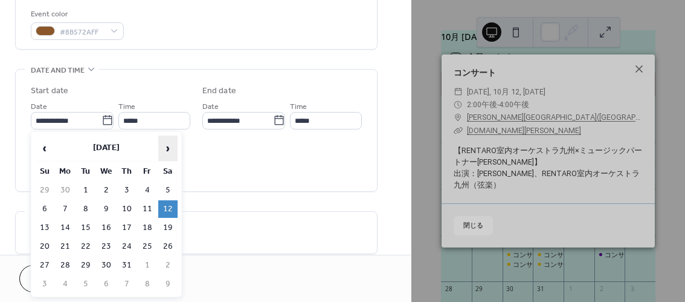
click at [166, 144] on span "›" at bounding box center [168, 148] width 18 height 24
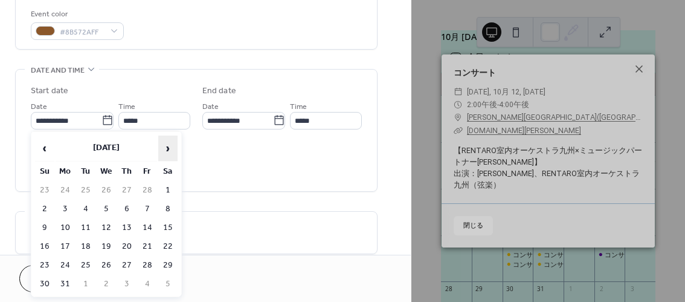
click at [166, 144] on span "›" at bounding box center [168, 148] width 18 height 24
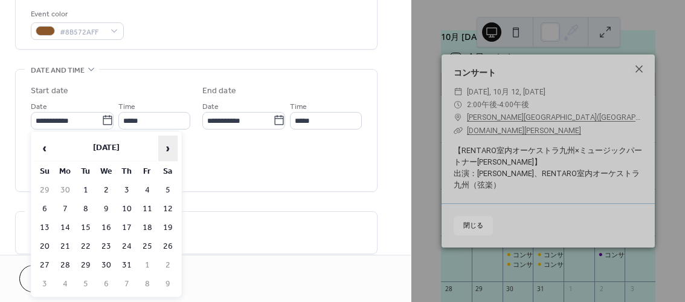
click at [166, 144] on span "›" at bounding box center [168, 148] width 18 height 24
click at [151, 242] on td "21" at bounding box center [147, 246] width 19 height 18
type input "**********"
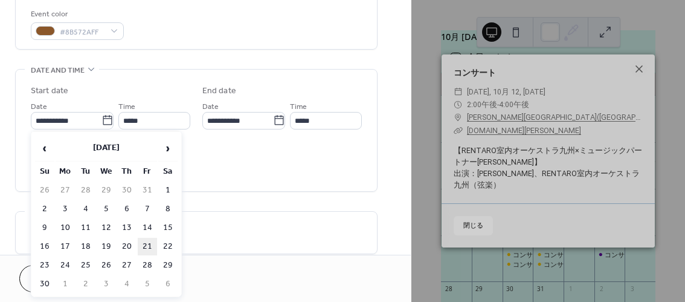
type input "**********"
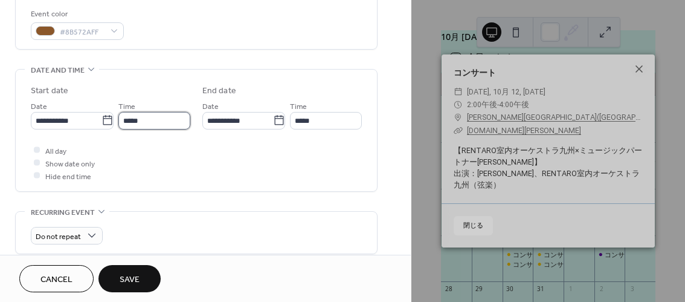
click at [152, 120] on input "*****" at bounding box center [154, 121] width 72 height 18
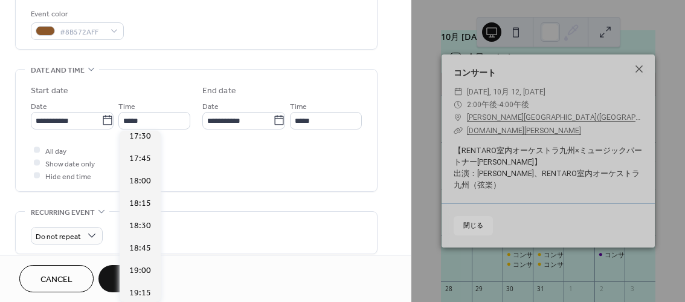
scroll to position [1583, 0]
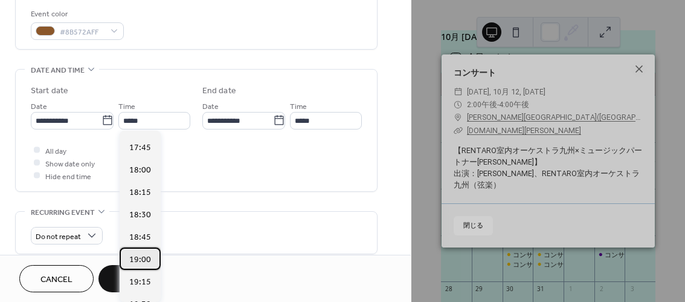
click at [147, 254] on span "19:00" at bounding box center [140, 259] width 22 height 13
type input "*****"
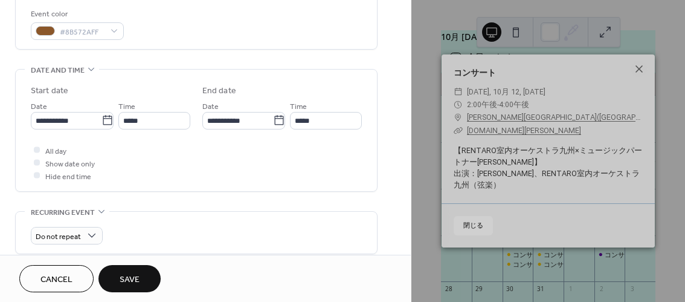
click at [132, 280] on span "Save" at bounding box center [130, 279] width 20 height 13
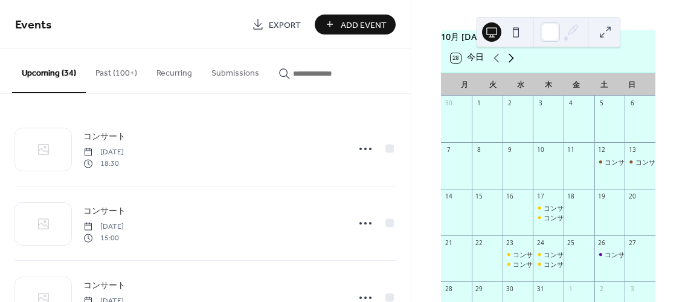
click at [512, 62] on icon at bounding box center [511, 58] width 15 height 15
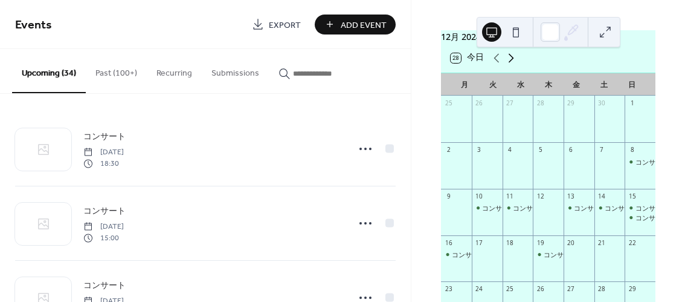
click at [512, 62] on icon at bounding box center [511, 58] width 15 height 15
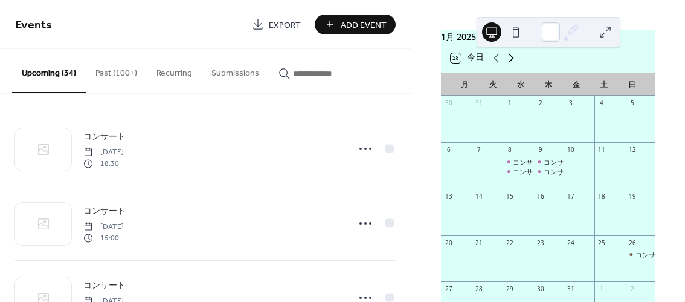
click at [512, 62] on icon at bounding box center [511, 58] width 15 height 15
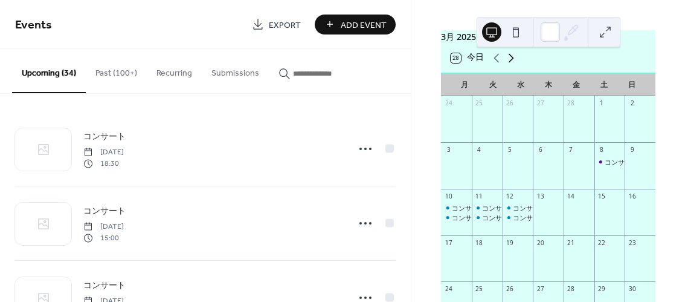
click at [512, 62] on icon at bounding box center [511, 58] width 15 height 15
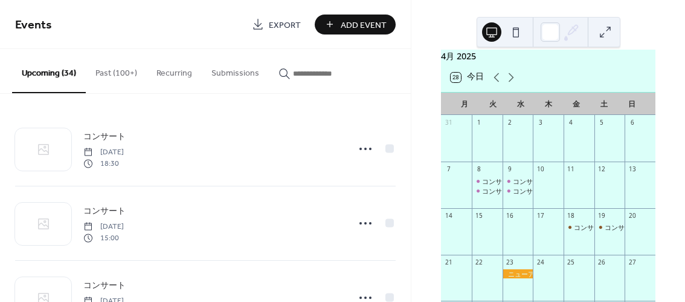
scroll to position [12, 0]
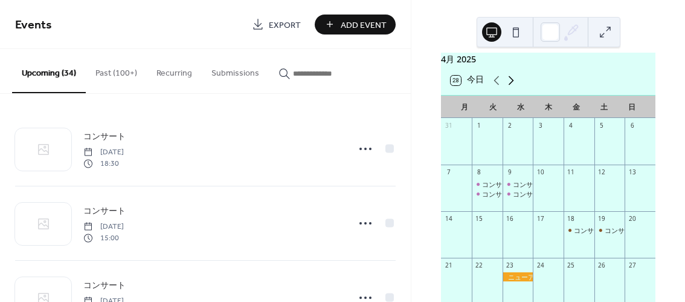
click at [512, 83] on icon at bounding box center [511, 80] width 15 height 15
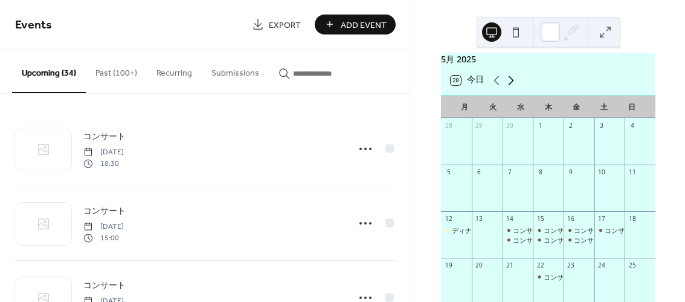
click at [512, 83] on icon at bounding box center [511, 80] width 15 height 15
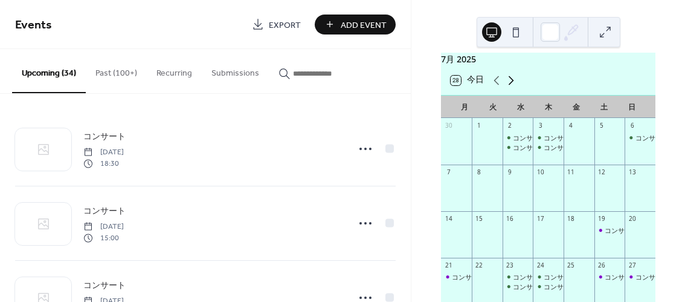
click at [512, 83] on icon at bounding box center [511, 80] width 15 height 15
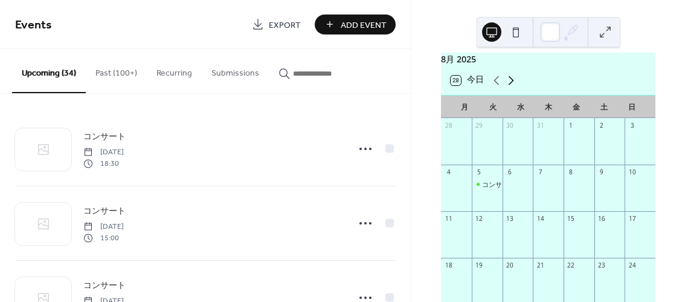
click at [512, 83] on icon at bounding box center [511, 80] width 15 height 15
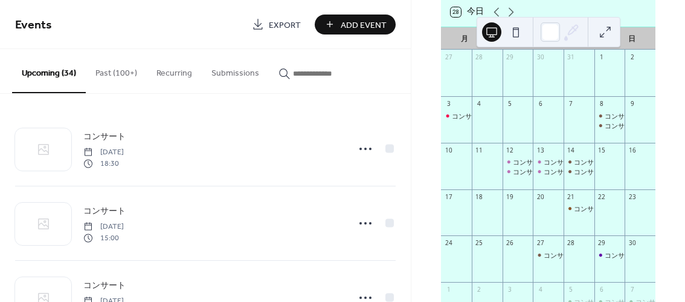
scroll to position [82, 0]
click at [574, 211] on div "コンサート" at bounding box center [590, 206] width 33 height 9
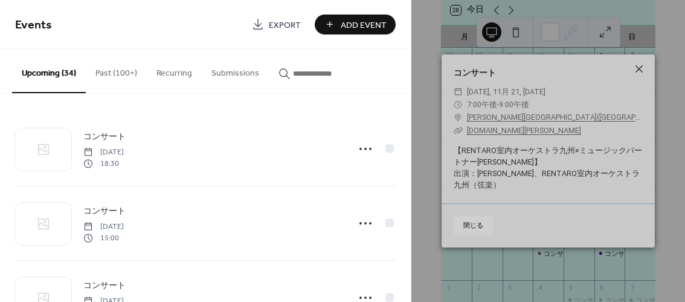
click at [639, 63] on icon at bounding box center [639, 69] width 15 height 15
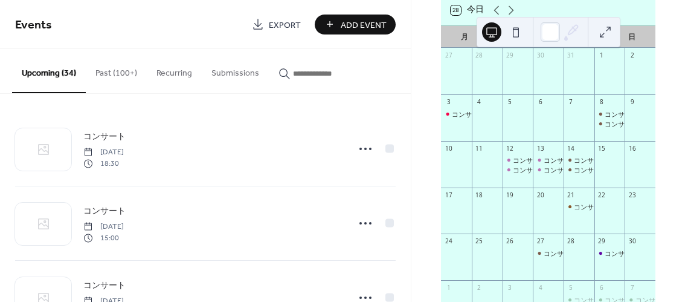
drag, startPoint x: 407, startPoint y: 102, endPoint x: 410, endPoint y: 114, distance: 11.7
click at [410, 114] on div "コンサート [DATE] 18:30 コンサート [DATE] 15:00 コンサート [DATE] 18:45 コンサート [DATE] 15:00 コンサ…" at bounding box center [205, 198] width 411 height 208
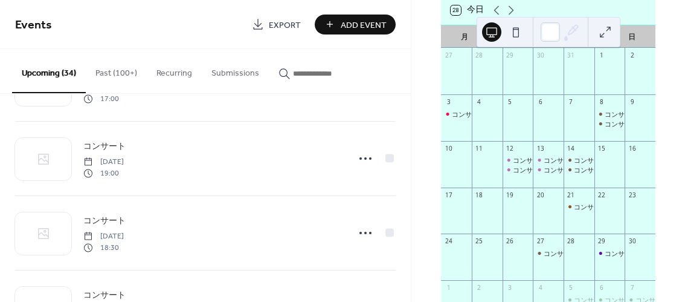
scroll to position [1320, 0]
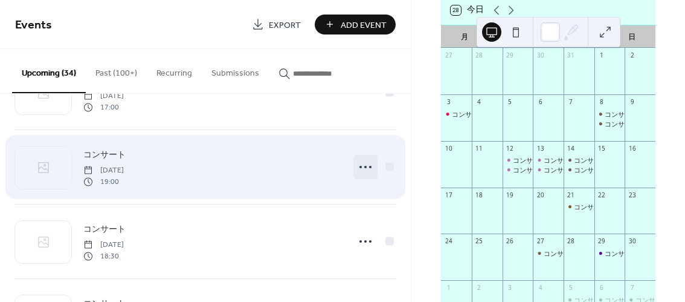
click at [360, 163] on icon at bounding box center [365, 166] width 19 height 19
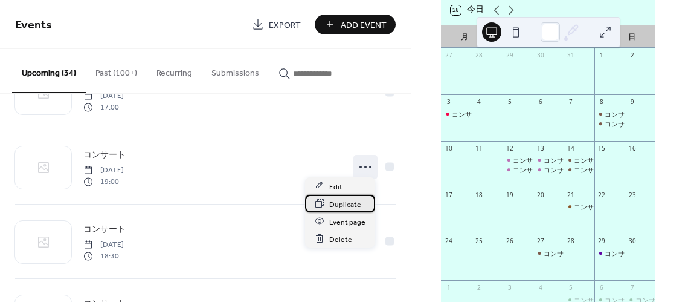
click at [337, 203] on span "Duplicate" at bounding box center [345, 204] width 32 height 13
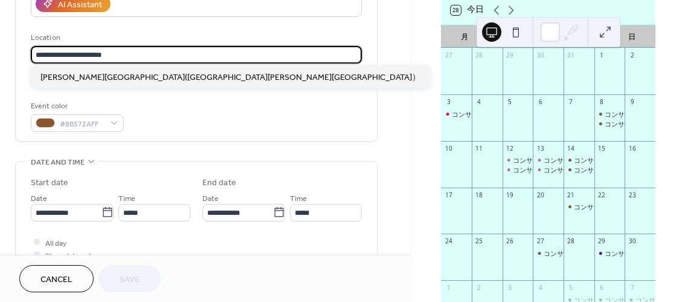
scroll to position [1, 0]
drag, startPoint x: 203, startPoint y: 57, endPoint x: -6, endPoint y: 59, distance: 209.1
click at [0, 59] on html "**********" at bounding box center [342, 151] width 685 height 302
paste input "text"
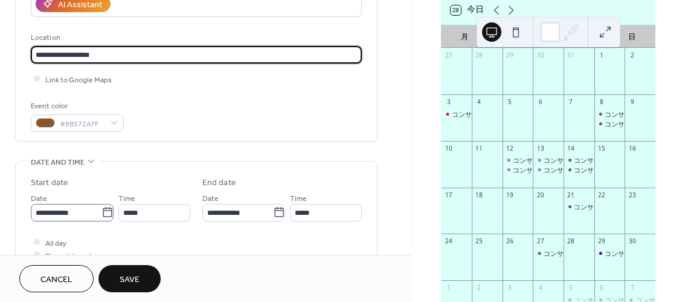
type input "**********"
click at [102, 210] on icon at bounding box center [108, 212] width 12 height 12
click at [100, 210] on input "**********" at bounding box center [66, 213] width 71 height 18
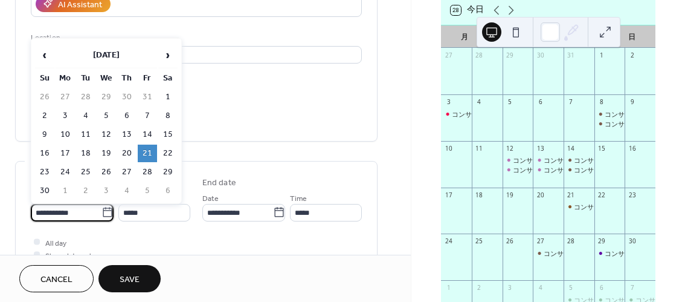
scroll to position [0, 0]
click at [165, 157] on td "22" at bounding box center [167, 153] width 19 height 18
type input "**********"
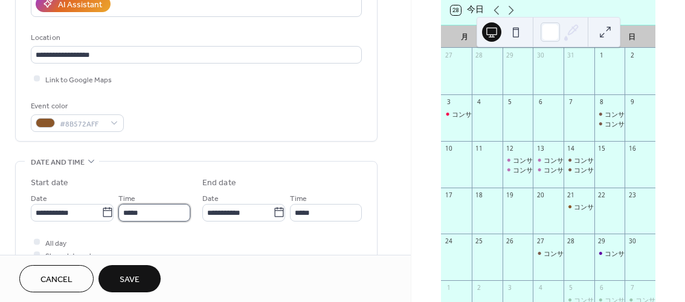
click at [146, 210] on input "*****" at bounding box center [154, 213] width 72 height 18
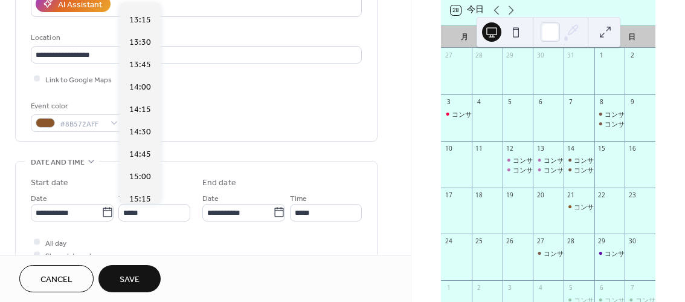
scroll to position [1173, 0]
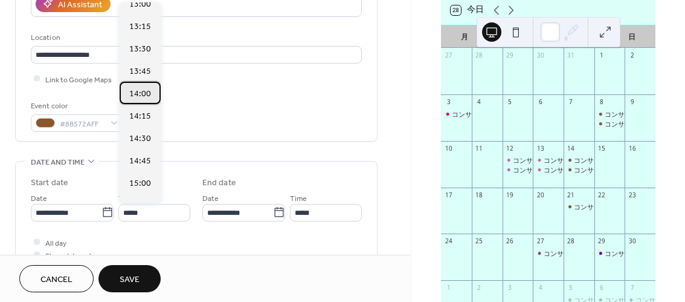
click at [142, 93] on span "14:00" at bounding box center [140, 94] width 22 height 13
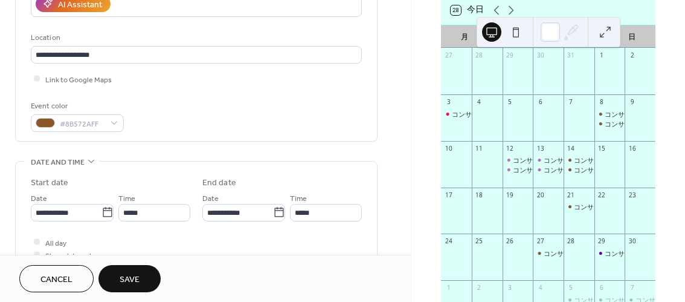
type input "*****"
click at [135, 273] on span "Save" at bounding box center [130, 279] width 20 height 13
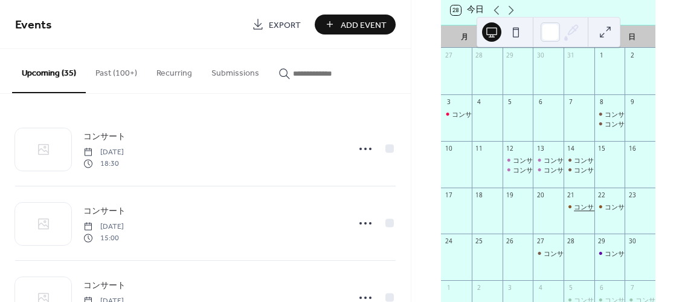
click at [578, 211] on div "コンサート" at bounding box center [590, 206] width 33 height 9
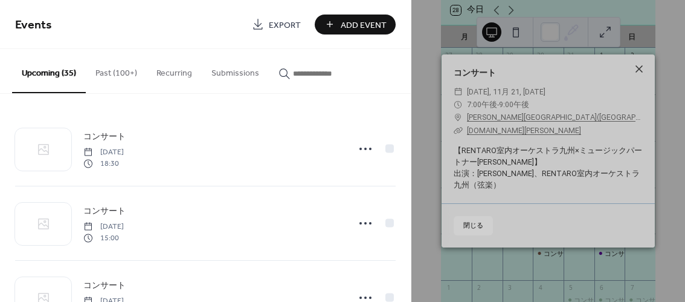
click at [640, 70] on icon at bounding box center [639, 69] width 15 height 15
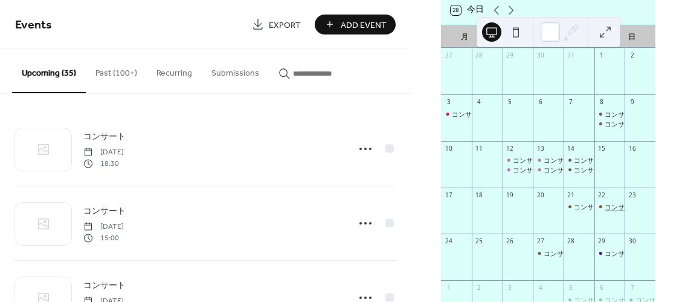
click at [605, 211] on div "コンサート" at bounding box center [621, 206] width 33 height 9
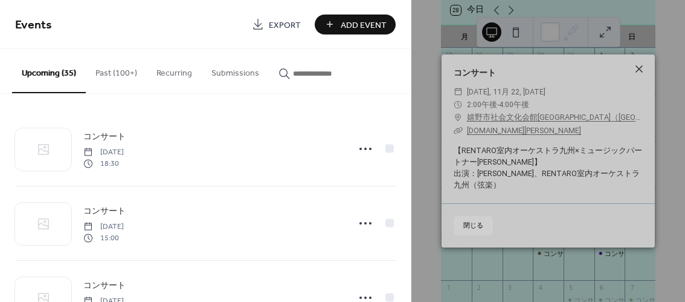
click at [639, 70] on icon at bounding box center [639, 69] width 15 height 15
